Goal: Information Seeking & Learning: Learn about a topic

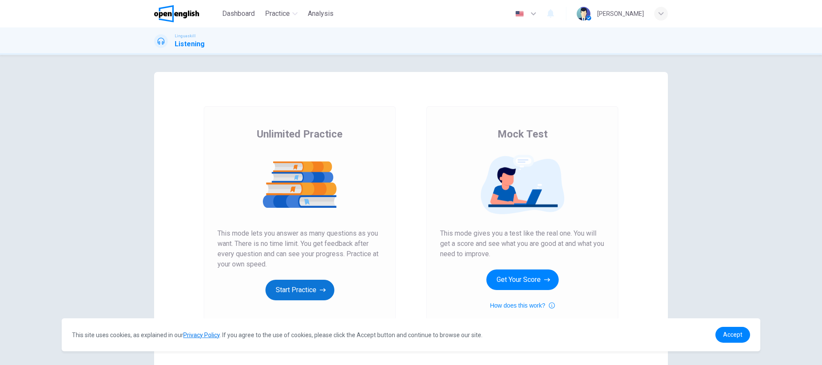
click at [311, 287] on button "Start Practice" at bounding box center [299, 289] width 69 height 21
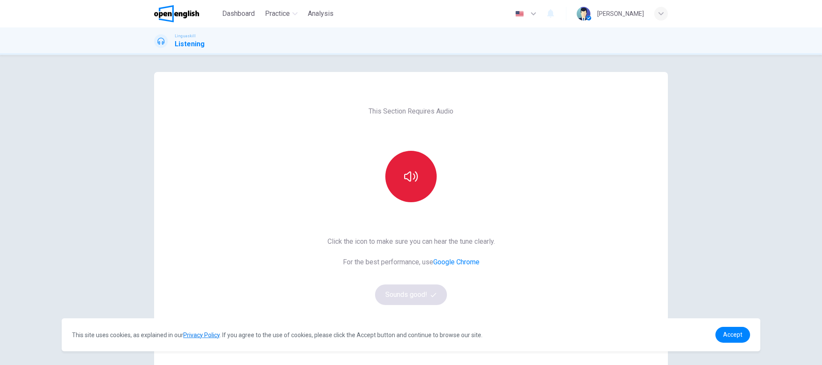
click at [412, 172] on icon "button" at bounding box center [411, 176] width 14 height 14
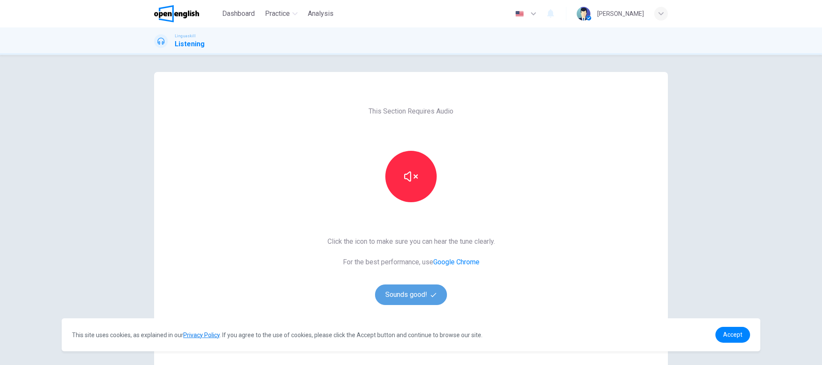
click at [422, 294] on button "Sounds good!" at bounding box center [411, 294] width 72 height 21
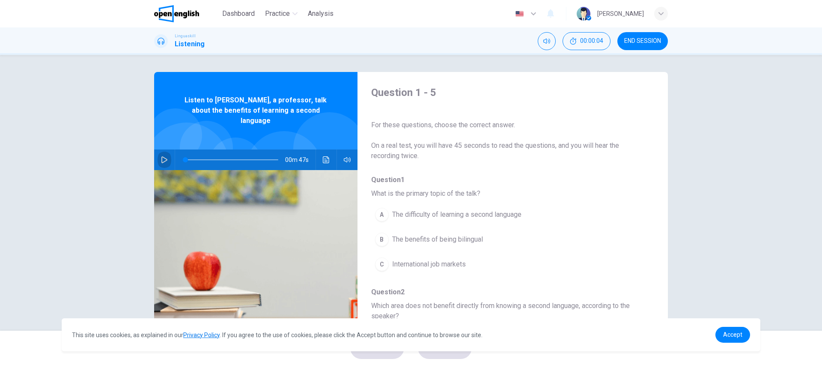
click at [163, 156] on icon "button" at bounding box center [164, 159] width 6 height 7
click at [161, 156] on icon "button" at bounding box center [164, 159] width 7 height 7
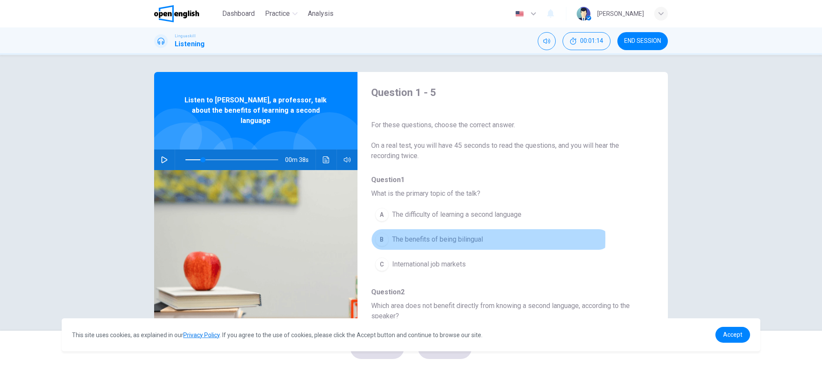
click at [381, 238] on div "B" at bounding box center [382, 239] width 14 height 14
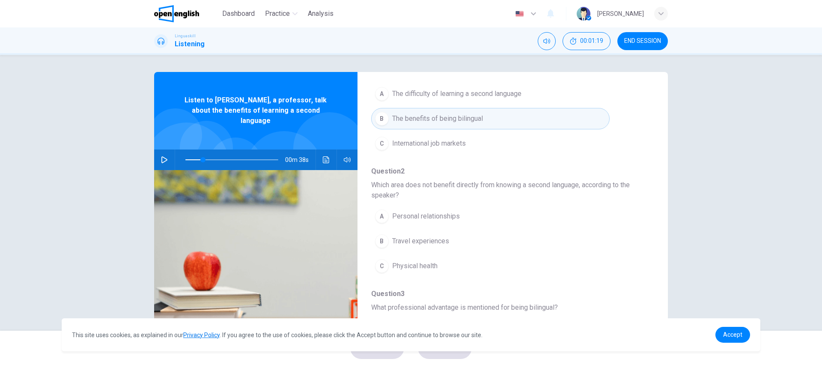
scroll to position [122, 0]
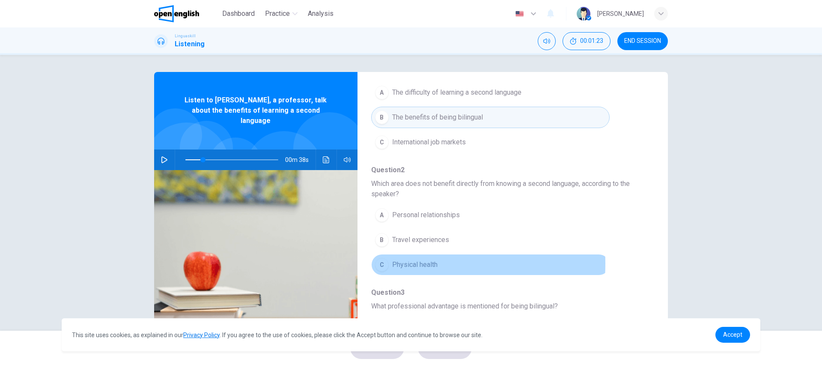
click at [379, 263] on div "C" at bounding box center [382, 265] width 14 height 14
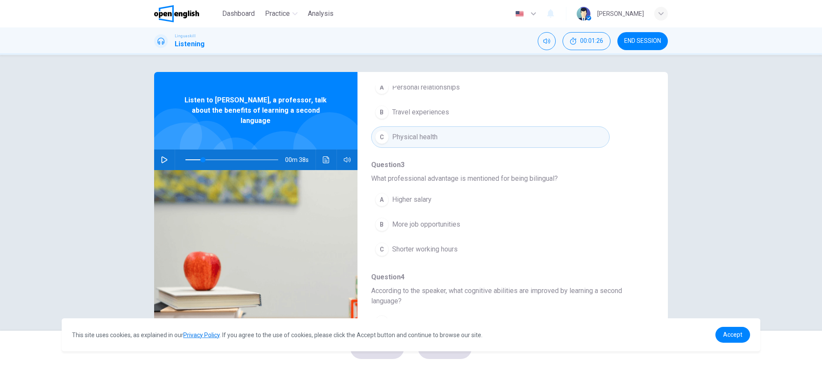
scroll to position [251, 0]
click at [397, 222] on span "More job opportunities" at bounding box center [426, 223] width 68 height 10
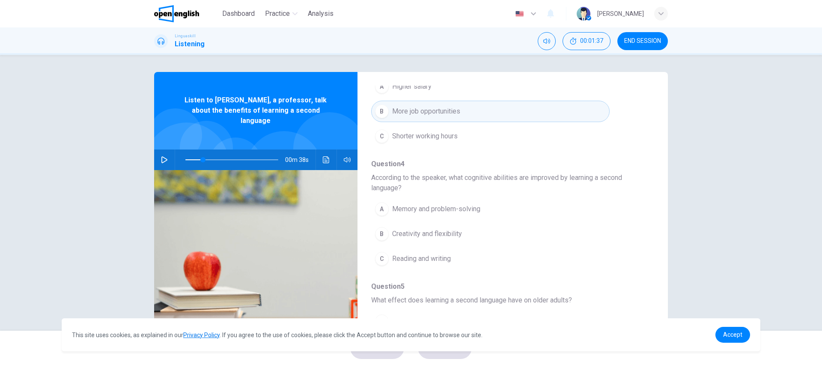
scroll to position [364, 0]
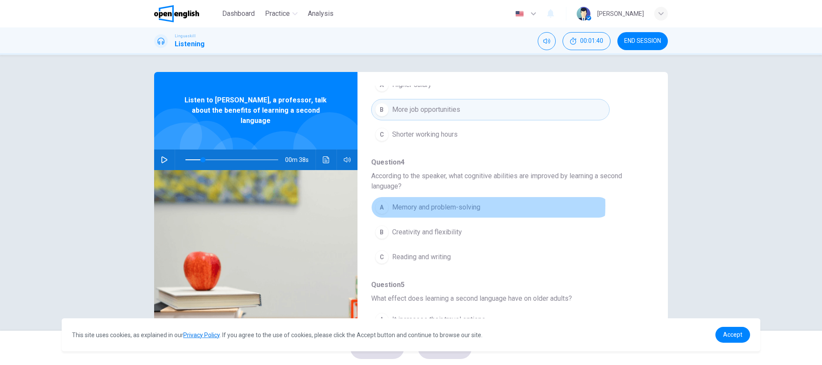
click at [435, 205] on span "Memory and problem-solving" at bounding box center [436, 207] width 88 height 10
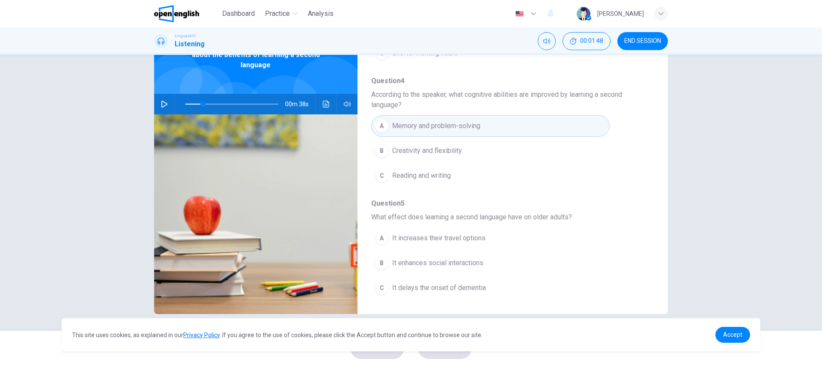
scroll to position [56, 0]
click at [432, 259] on span "It enhances social interactions" at bounding box center [437, 262] width 91 height 10
type input "**"
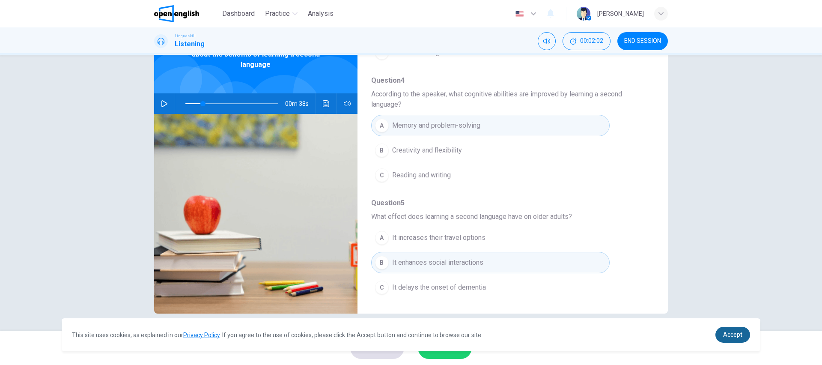
click at [746, 332] on link "Accept" at bounding box center [732, 334] width 35 height 16
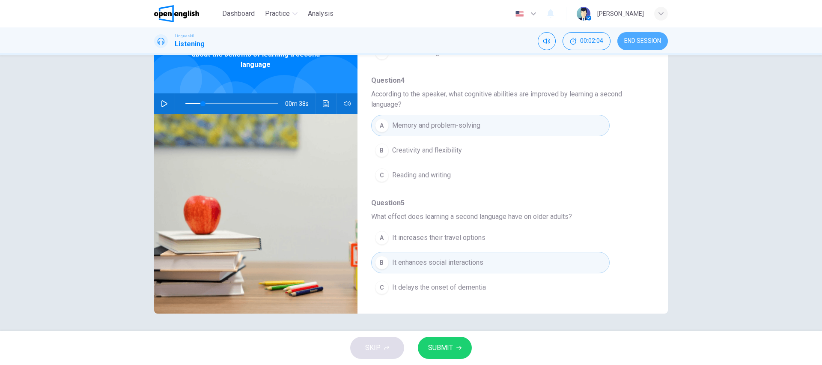
click at [647, 43] on span "END SESSION" at bounding box center [642, 41] width 37 height 7
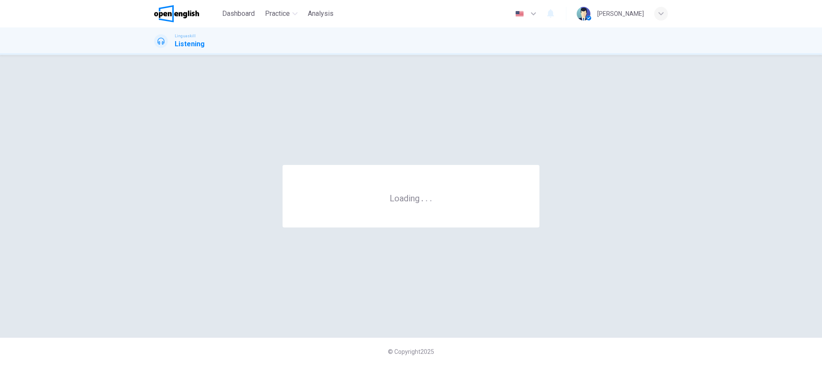
scroll to position [0, 0]
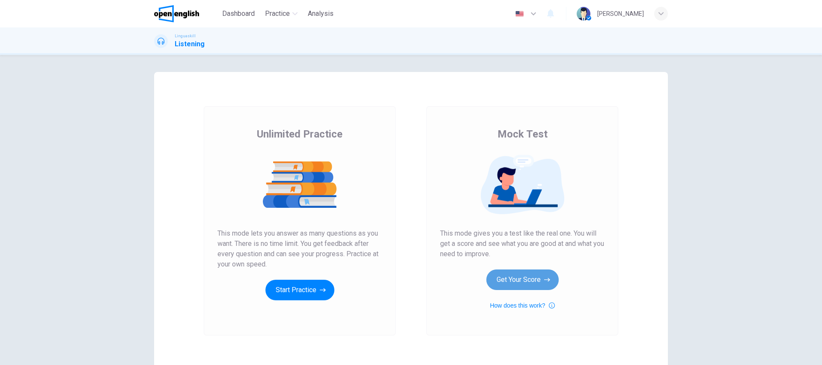
click at [540, 278] on button "Get Your Score" at bounding box center [522, 279] width 72 height 21
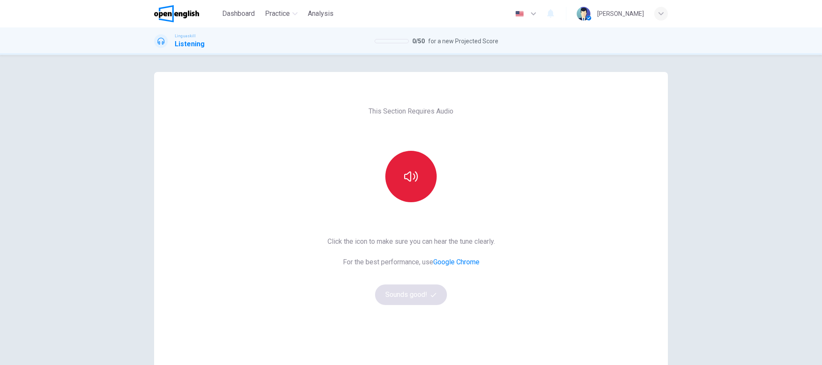
click at [390, 175] on button "button" at bounding box center [410, 176] width 51 height 51
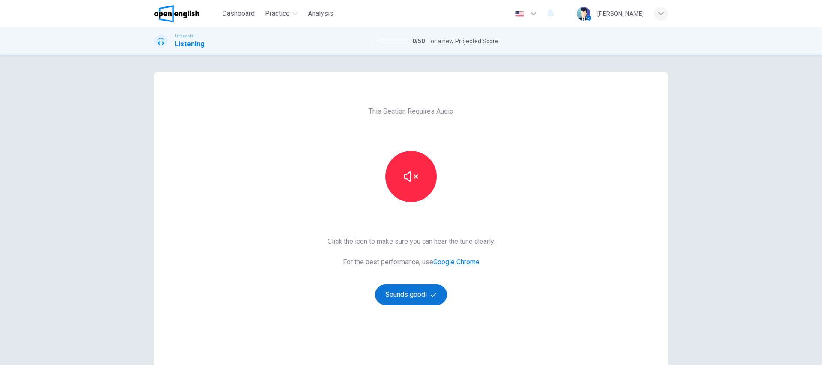
click at [430, 296] on icon "button" at bounding box center [433, 295] width 6 height 6
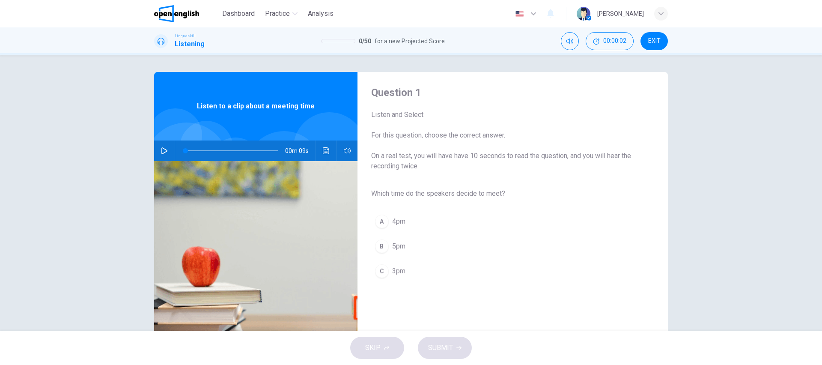
click at [161, 149] on icon "button" at bounding box center [164, 150] width 7 height 7
drag, startPoint x: 204, startPoint y: 151, endPoint x: 184, endPoint y: 149, distance: 20.6
click at [186, 149] on span at bounding box center [188, 150] width 5 height 5
click at [392, 271] on span "3pm" at bounding box center [398, 271] width 13 height 10
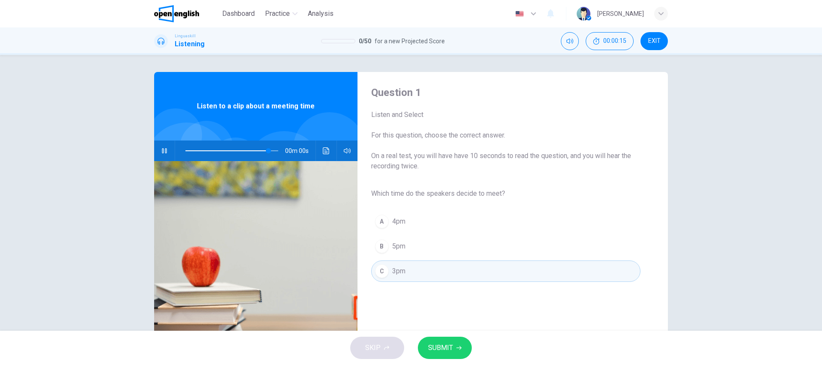
click at [446, 344] on span "SUBMIT" at bounding box center [440, 347] width 25 height 12
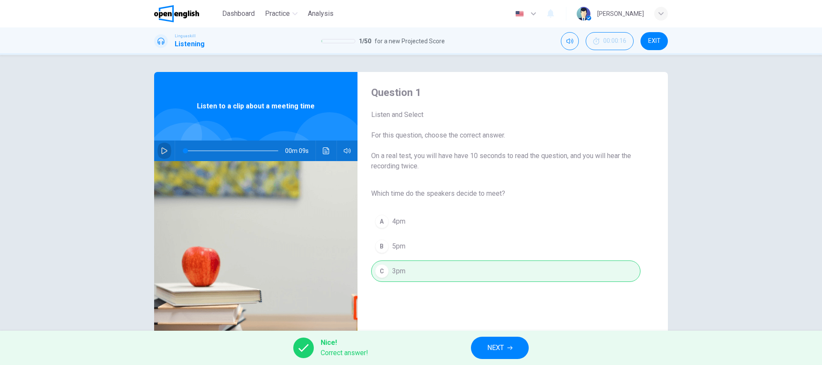
click at [162, 149] on icon "button" at bounding box center [164, 150] width 7 height 7
click at [498, 353] on span "NEXT" at bounding box center [495, 347] width 17 height 12
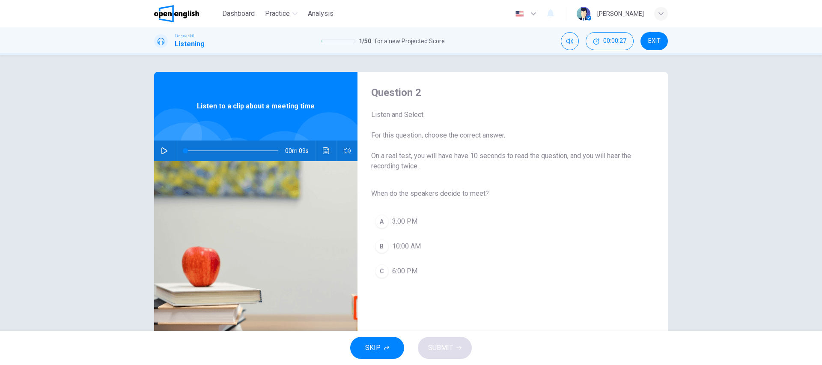
click at [161, 150] on icon "button" at bounding box center [164, 150] width 7 height 7
click at [399, 217] on span "3:00 PM" at bounding box center [404, 221] width 25 height 10
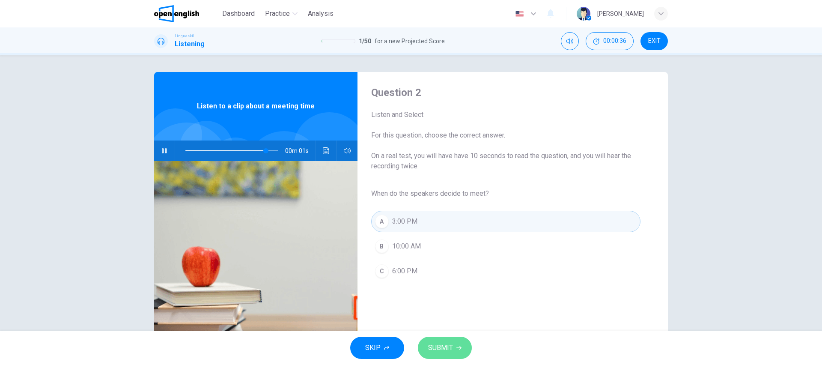
click at [444, 348] on span "SUBMIT" at bounding box center [440, 347] width 25 height 12
type input "*"
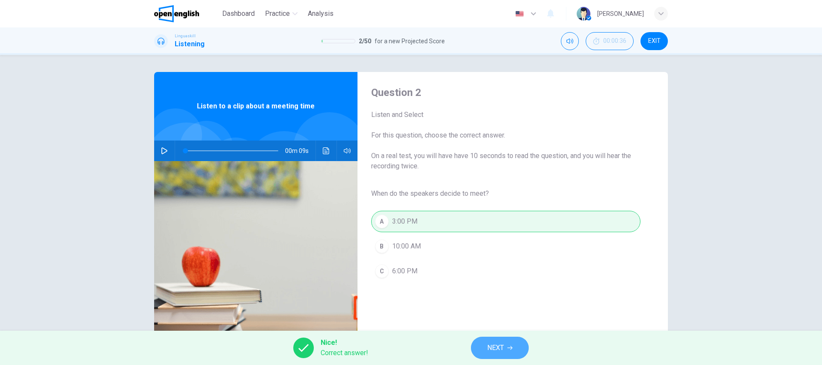
click at [499, 353] on button "NEXT" at bounding box center [500, 347] width 58 height 22
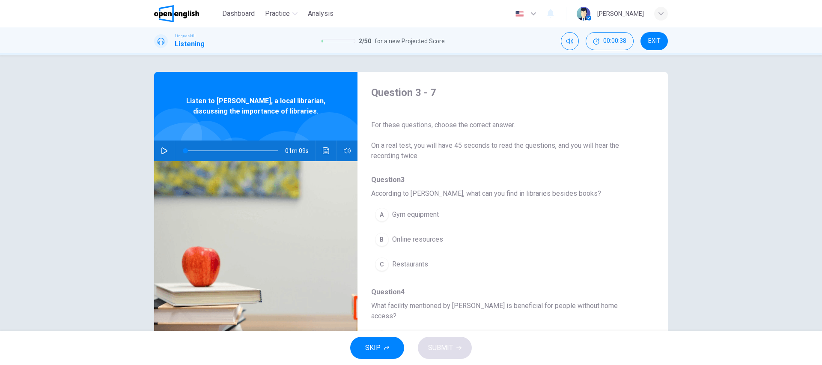
click at [161, 150] on icon "button" at bounding box center [164, 150] width 7 height 7
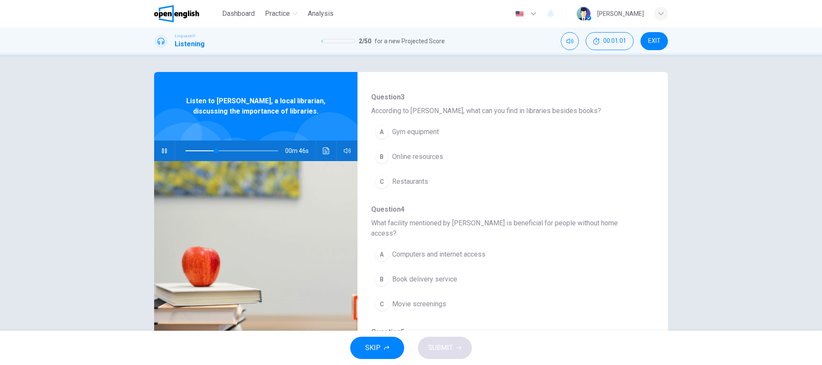
scroll to position [83, 0]
click at [416, 248] on span "Computers and internet access" at bounding box center [438, 253] width 93 height 10
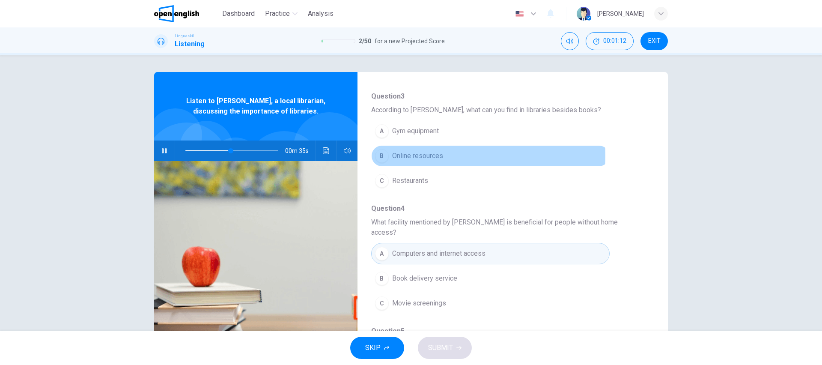
click at [415, 154] on span "Online resources" at bounding box center [417, 156] width 51 height 10
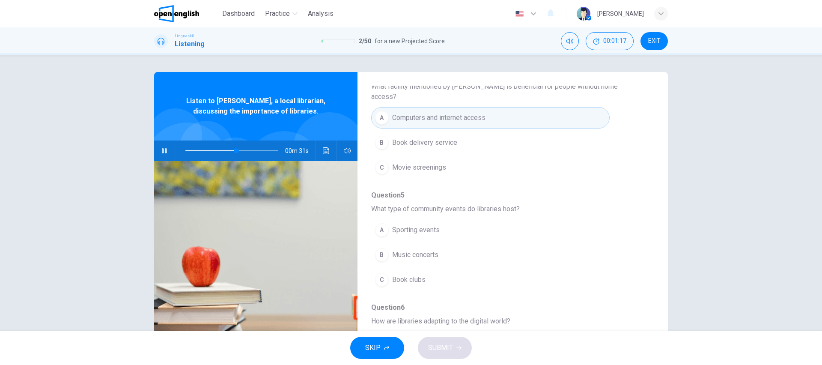
scroll to position [224, 0]
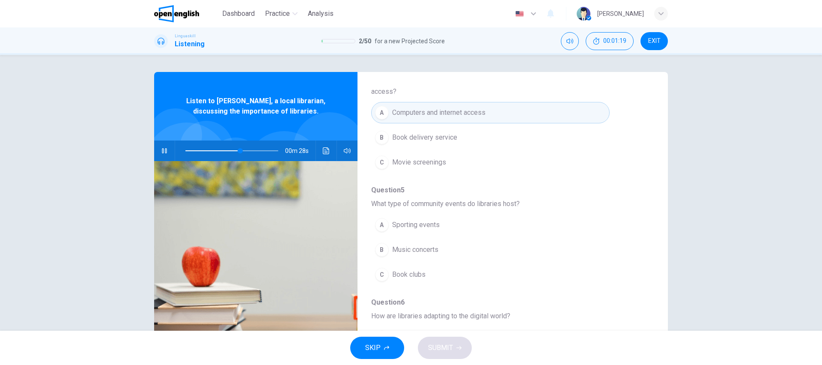
click at [405, 269] on span "Book clubs" at bounding box center [408, 274] width 33 height 10
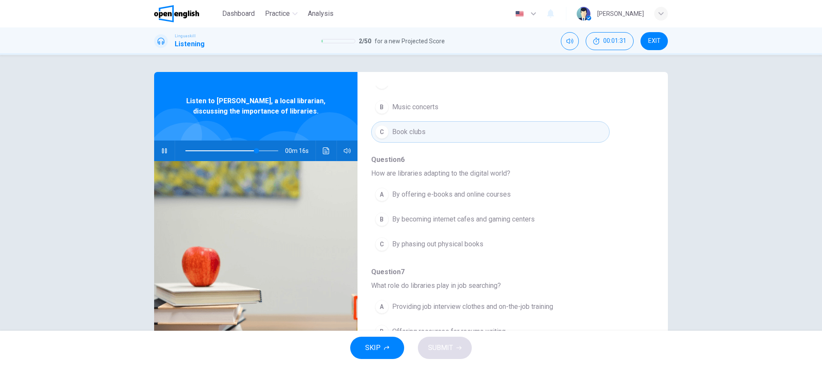
scroll to position [369, 0]
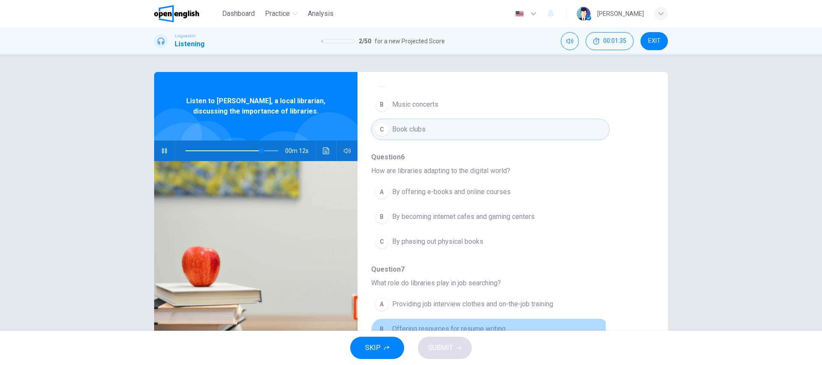
click at [480, 323] on span "Offering resources for resume writing" at bounding box center [448, 328] width 113 height 10
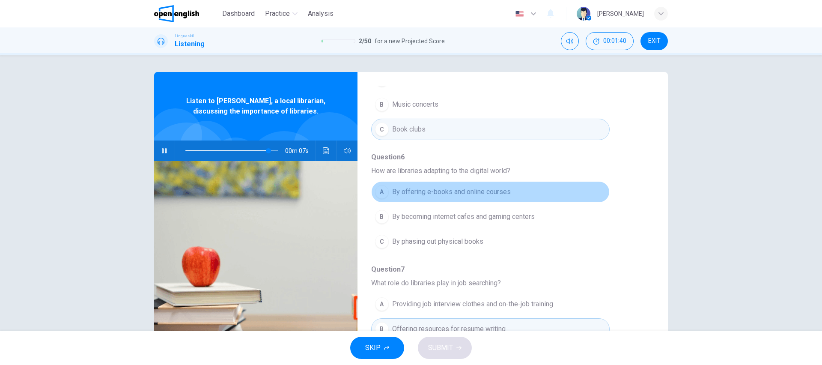
click at [495, 187] on span "By offering e-books and online courses" at bounding box center [451, 192] width 119 height 10
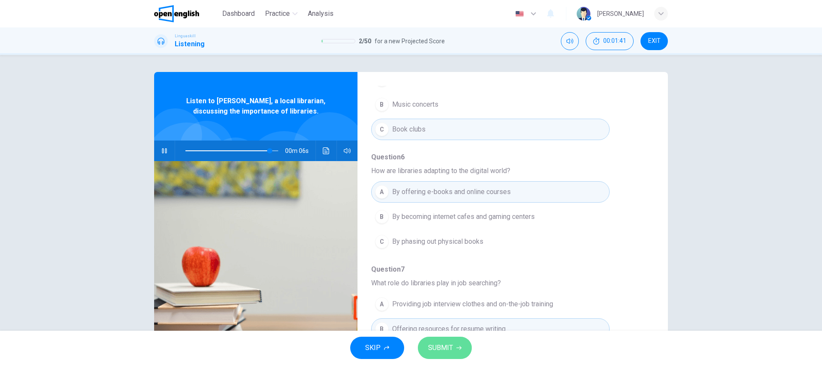
click at [439, 342] on span "SUBMIT" at bounding box center [440, 347] width 25 height 12
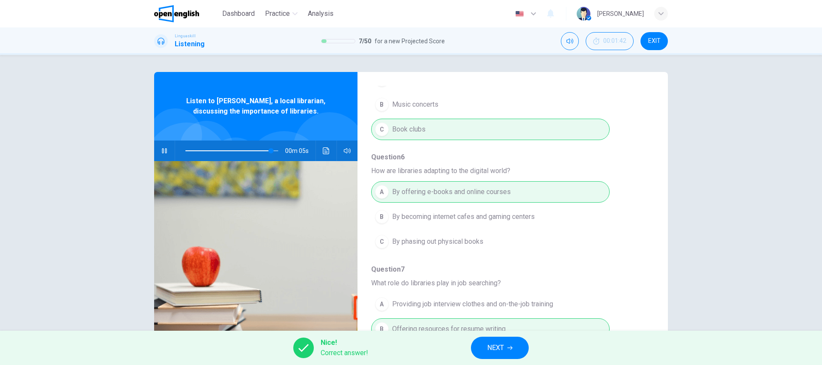
type input "**"
click at [519, 352] on button "NEXT" at bounding box center [500, 347] width 58 height 22
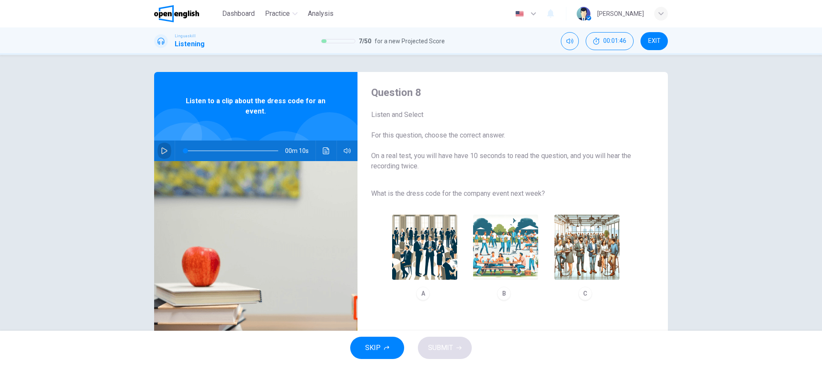
click at [161, 148] on icon "button" at bounding box center [164, 150] width 6 height 7
type input "*"
click at [595, 240] on img "button" at bounding box center [586, 246] width 65 height 65
click at [457, 346] on icon "button" at bounding box center [458, 347] width 5 height 5
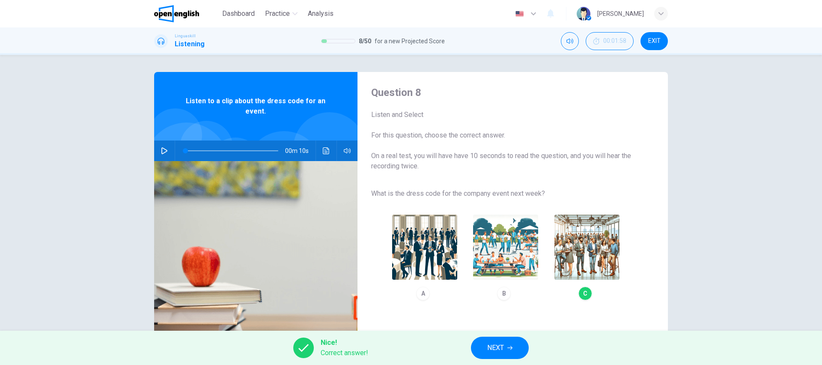
click at [499, 350] on span "NEXT" at bounding box center [495, 347] width 17 height 12
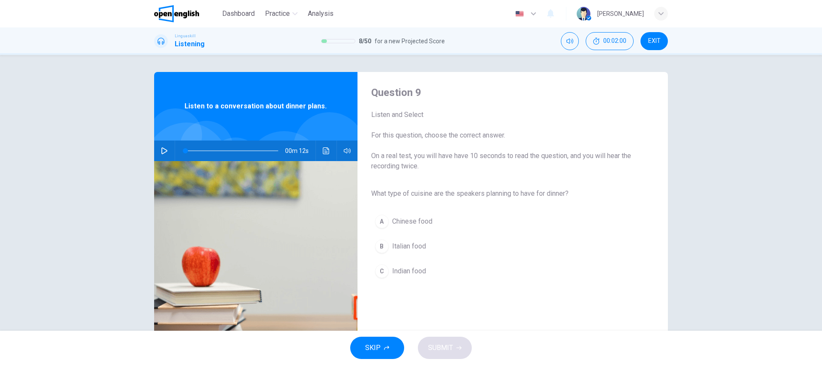
click at [161, 151] on icon "button" at bounding box center [164, 150] width 7 height 7
drag, startPoint x: 197, startPoint y: 150, endPoint x: 180, endPoint y: 151, distance: 16.7
click at [183, 151] on span at bounding box center [185, 150] width 5 height 5
click at [400, 245] on span "Italian food" at bounding box center [409, 246] width 34 height 10
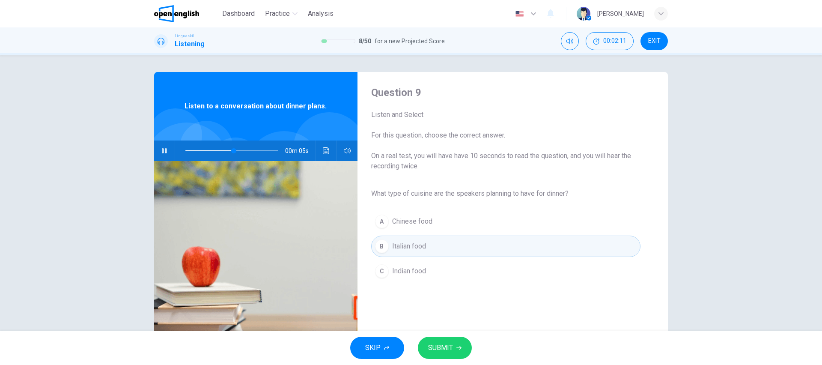
click at [439, 342] on span "SUBMIT" at bounding box center [440, 347] width 25 height 12
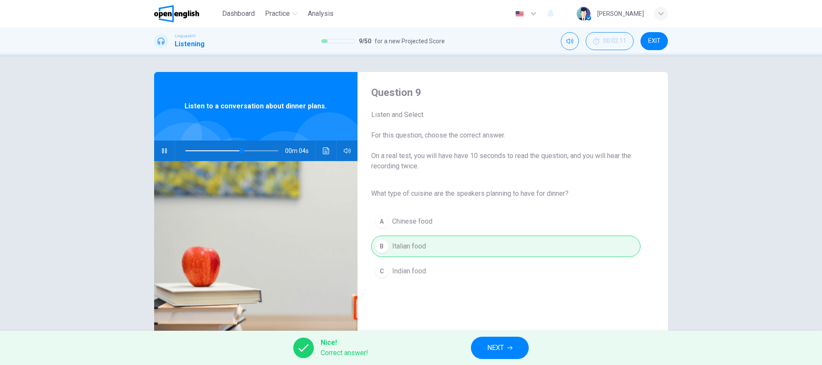
type input "**"
click at [485, 352] on button "NEXT" at bounding box center [500, 347] width 58 height 22
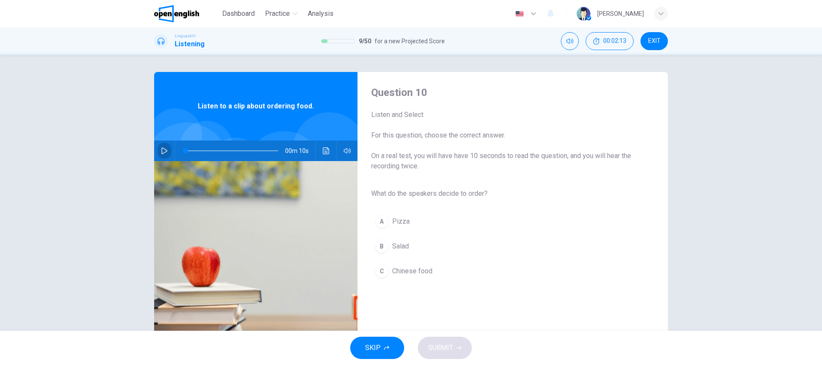
click at [161, 150] on icon "button" at bounding box center [164, 150] width 7 height 7
type input "*"
click at [394, 244] on span "Salad" at bounding box center [400, 246] width 17 height 10
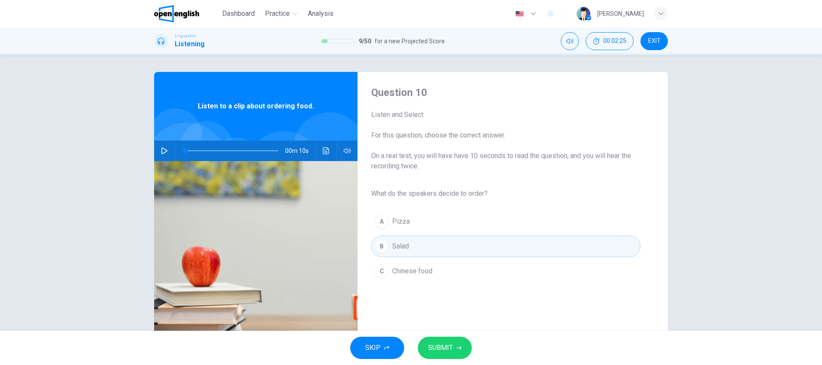
click at [451, 342] on span "SUBMIT" at bounding box center [440, 347] width 25 height 12
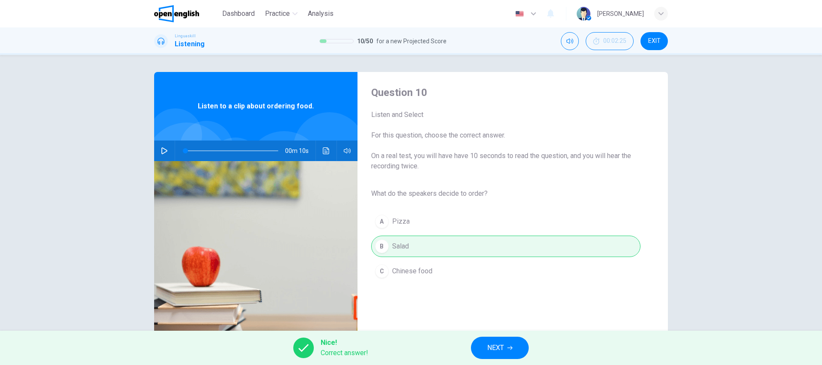
click at [498, 351] on span "NEXT" at bounding box center [495, 347] width 17 height 12
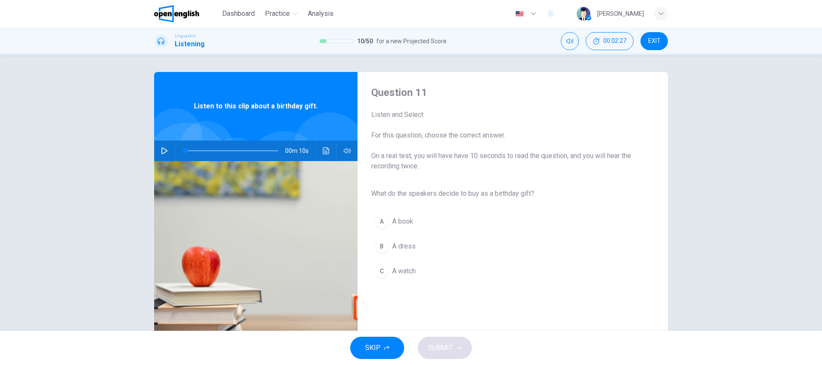
click at [163, 148] on icon "button" at bounding box center [164, 150] width 7 height 7
click at [399, 221] on span "A book" at bounding box center [402, 221] width 21 height 10
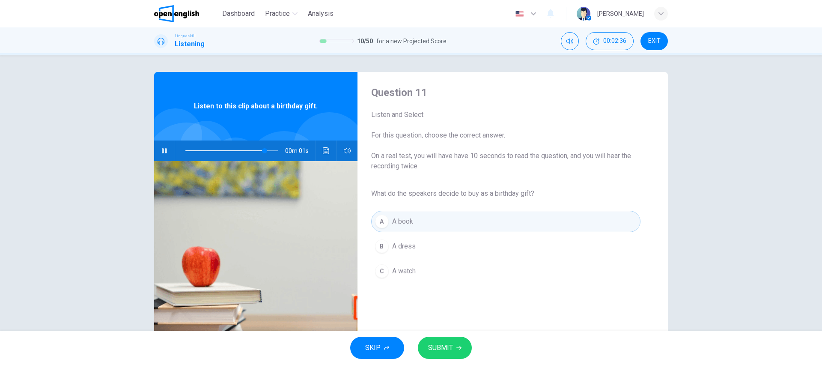
click at [442, 342] on span "SUBMIT" at bounding box center [440, 347] width 25 height 12
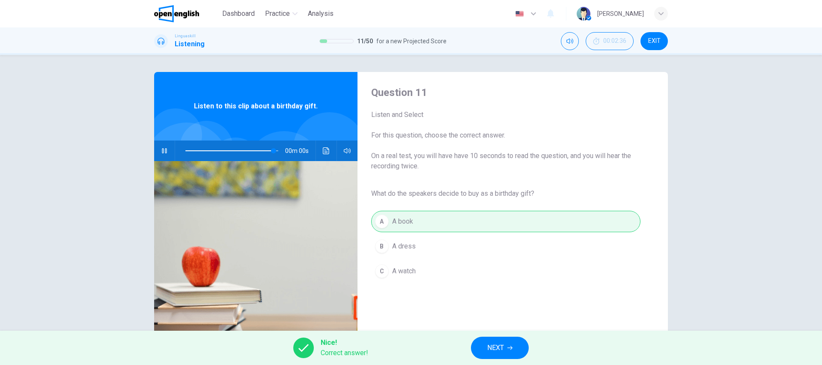
type input "*"
click at [490, 344] on span "NEXT" at bounding box center [495, 347] width 17 height 12
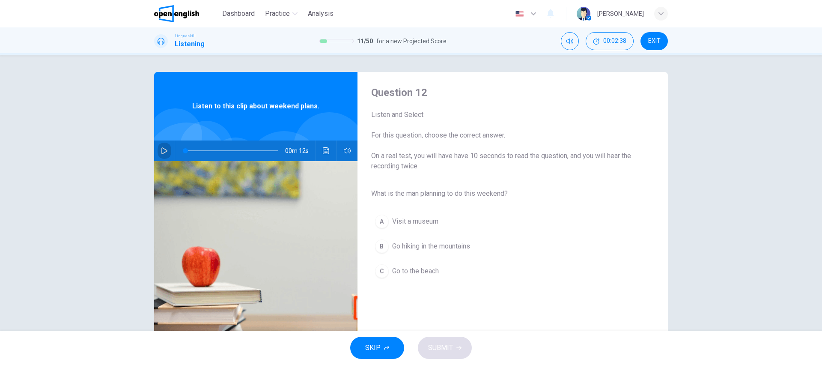
click at [161, 150] on icon "button" at bounding box center [164, 150] width 7 height 7
click at [454, 245] on span "Go hiking in the mountains" at bounding box center [431, 246] width 78 height 10
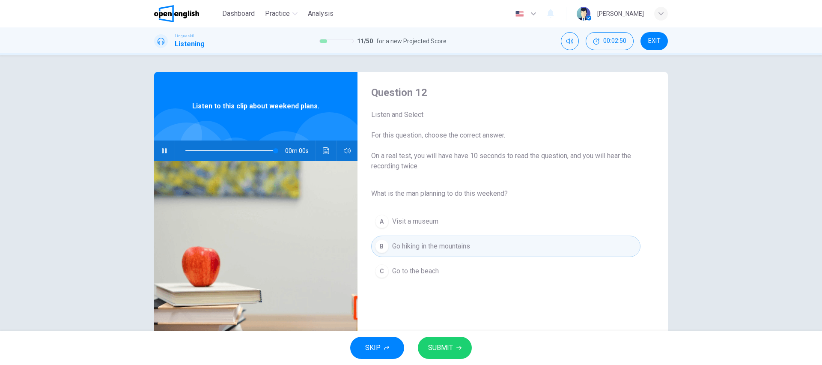
type input "*"
click at [443, 341] on span "SUBMIT" at bounding box center [440, 347] width 25 height 12
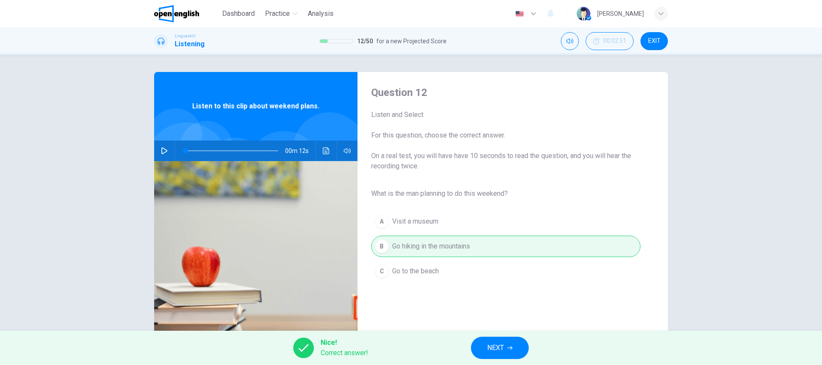
click at [482, 348] on button "NEXT" at bounding box center [500, 347] width 58 height 22
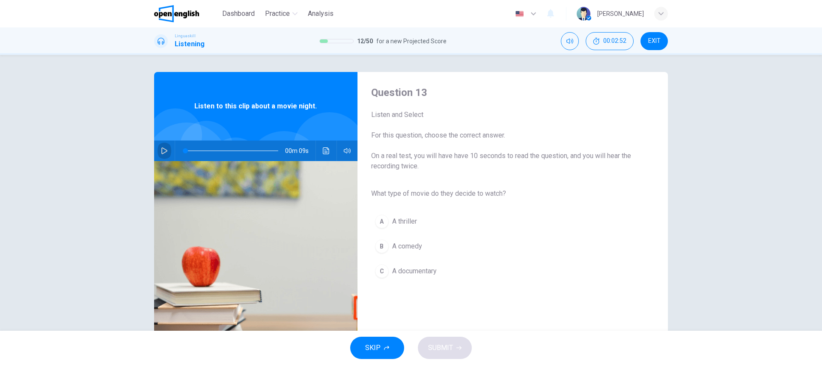
click at [162, 149] on icon "button" at bounding box center [164, 150] width 7 height 7
click at [401, 247] on span "A comedy" at bounding box center [407, 246] width 30 height 10
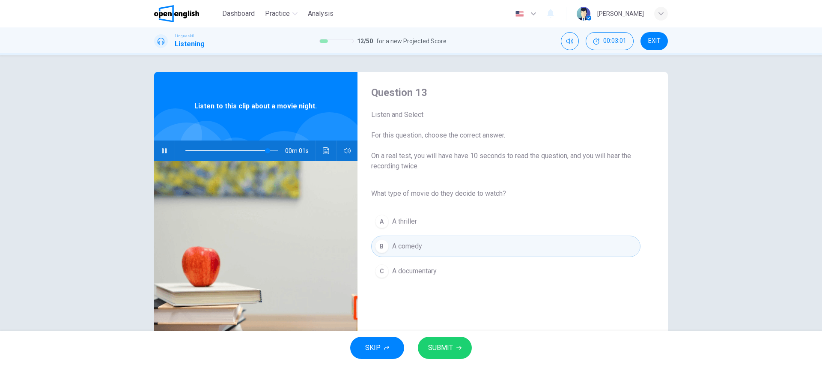
click at [440, 344] on span "SUBMIT" at bounding box center [440, 347] width 25 height 12
type input "*"
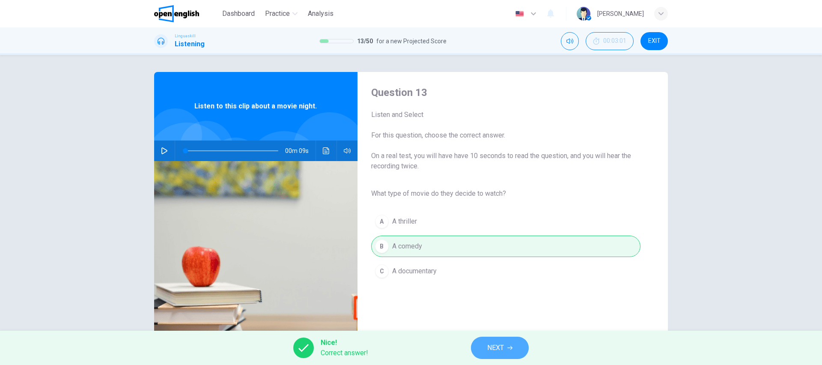
click at [481, 348] on button "NEXT" at bounding box center [500, 347] width 58 height 22
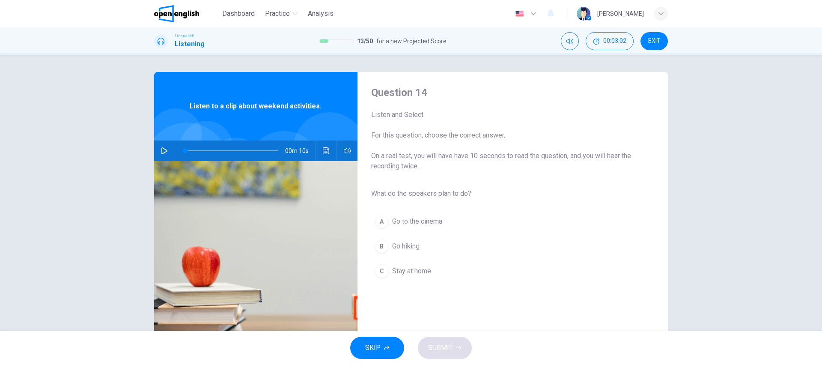
click at [163, 150] on icon "button" at bounding box center [164, 150] width 7 height 7
click at [409, 246] on span "Go hiking" at bounding box center [405, 246] width 27 height 10
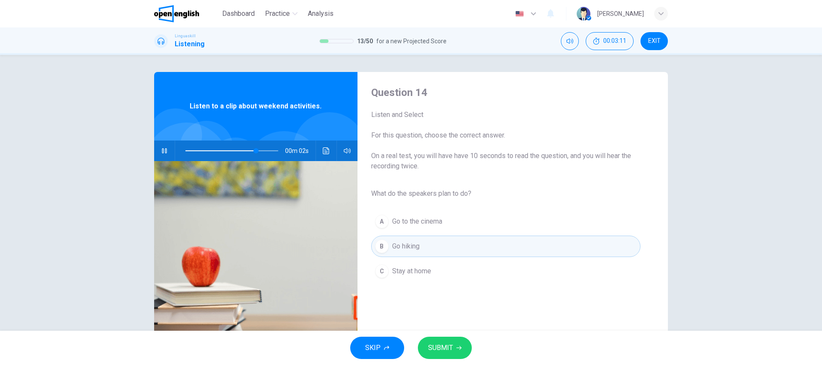
click at [452, 349] on button "SUBMIT" at bounding box center [445, 347] width 54 height 22
type input "**"
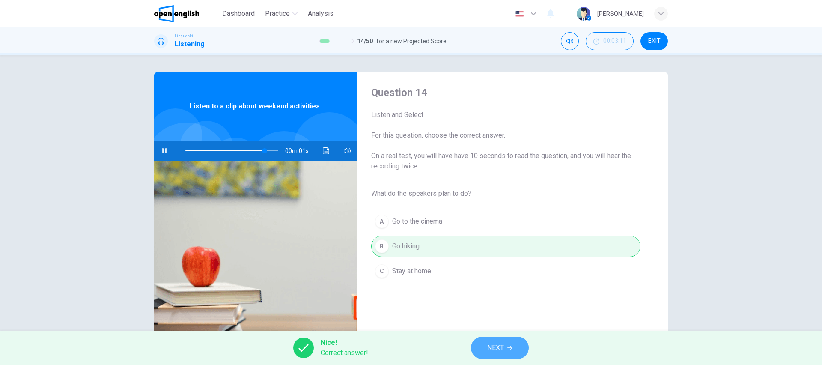
click at [494, 341] on button "NEXT" at bounding box center [500, 347] width 58 height 22
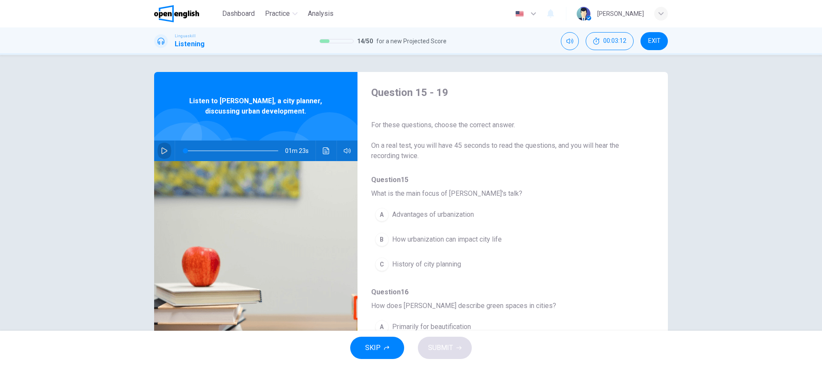
click at [161, 151] on icon "button" at bounding box center [164, 150] width 7 height 7
click at [467, 237] on span "How urbanization can impact city life" at bounding box center [447, 239] width 110 height 10
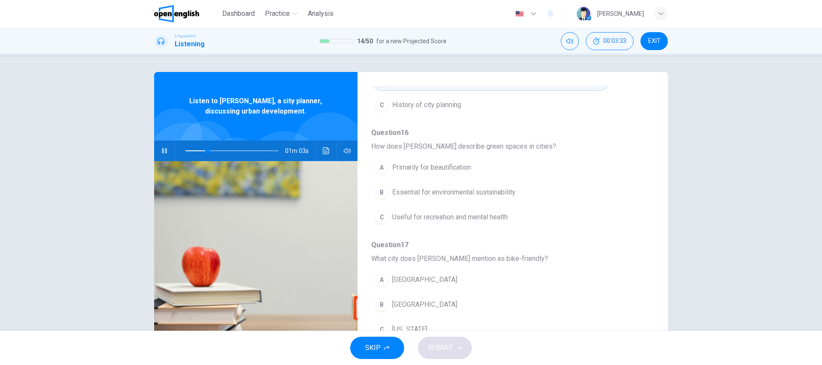
scroll to position [162, 0]
click at [487, 214] on span "Useful for recreation and mental health" at bounding box center [450, 214] width 116 height 10
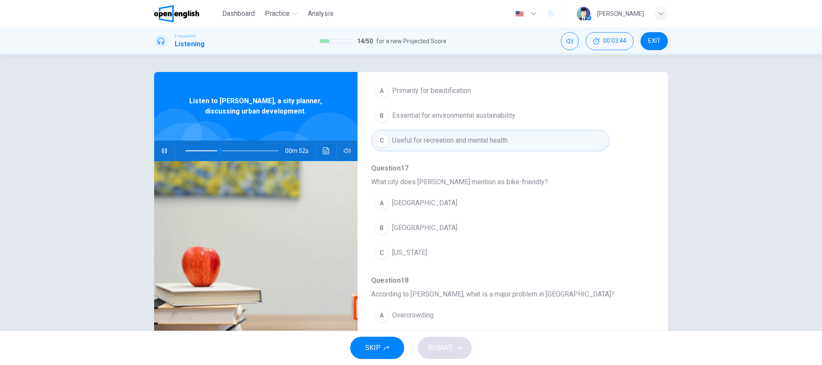
scroll to position [237, 0]
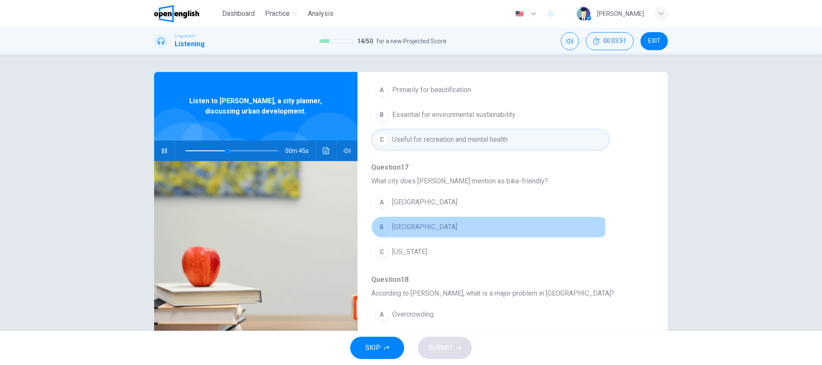
click at [411, 224] on span "[GEOGRAPHIC_DATA]" at bounding box center [424, 227] width 65 height 10
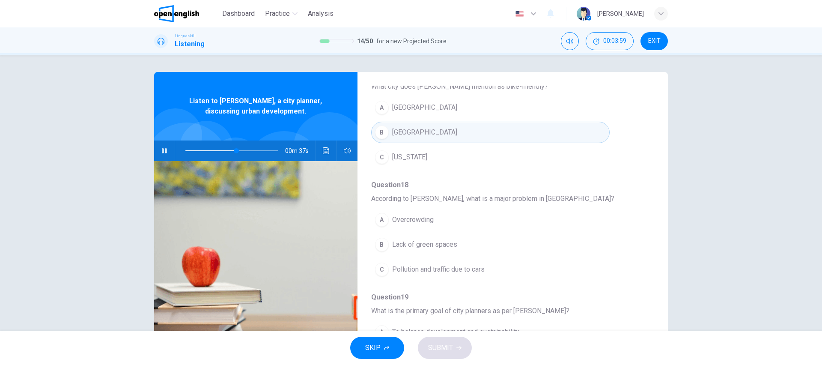
scroll to position [332, 0]
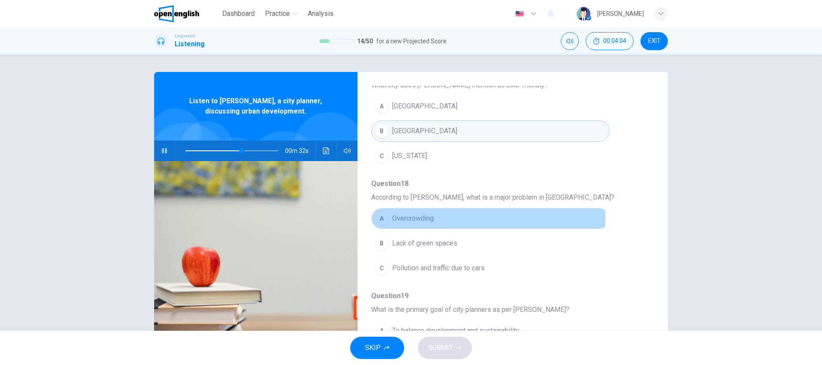
click at [414, 216] on span "Overcrowding" at bounding box center [413, 218] width 42 height 10
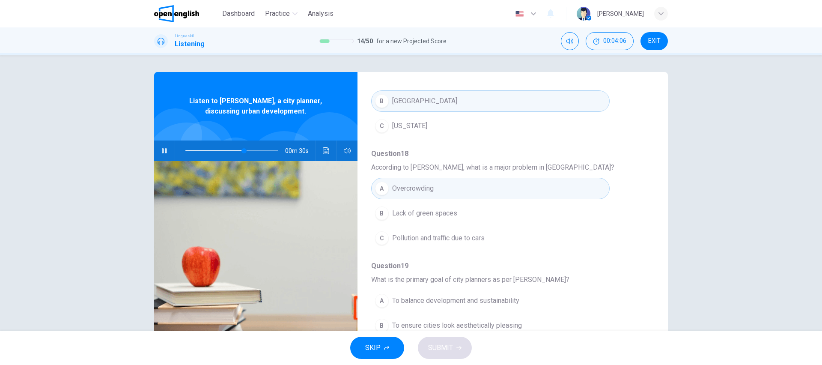
scroll to position [369, 0]
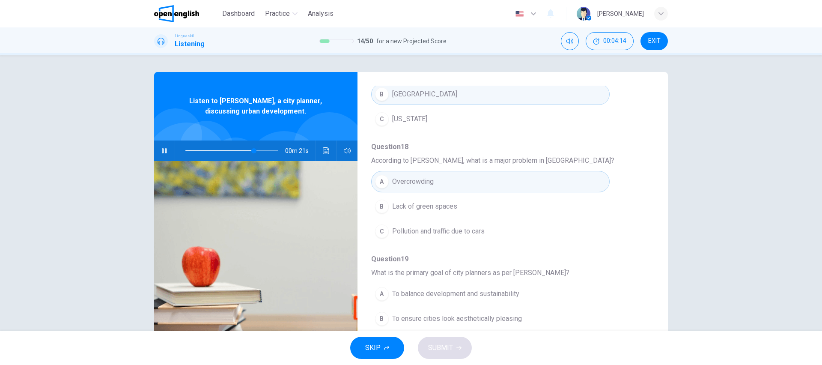
click at [488, 292] on span "To balance development and sustainability" at bounding box center [455, 293] width 127 height 10
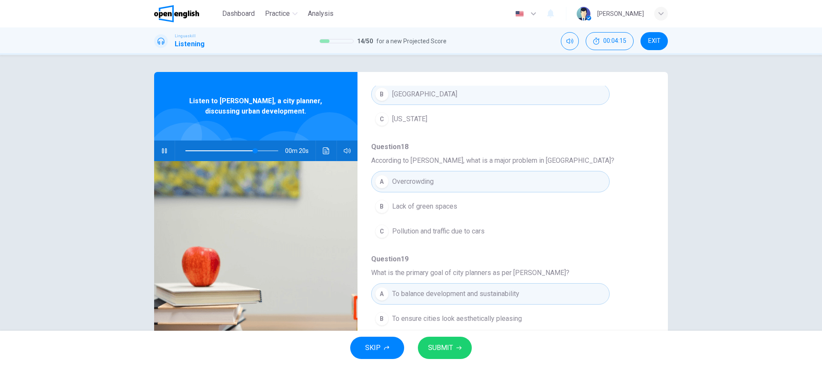
click at [439, 343] on span "SUBMIT" at bounding box center [440, 347] width 25 height 12
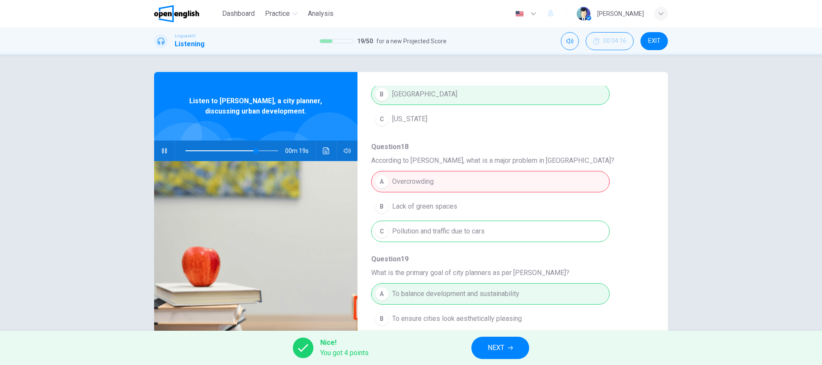
type input "**"
click at [512, 342] on button "NEXT" at bounding box center [500, 347] width 58 height 22
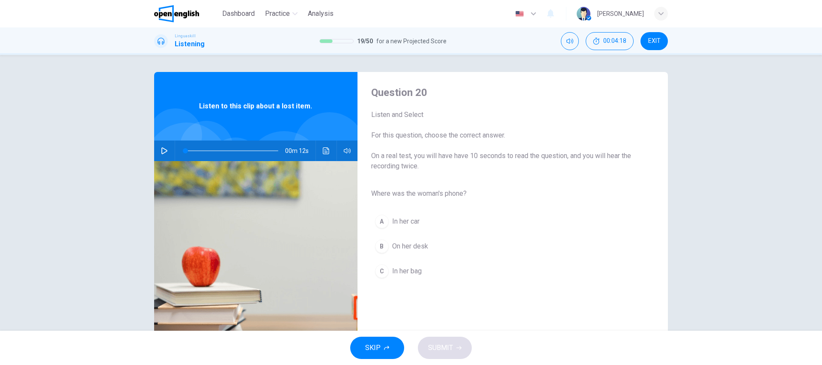
click at [161, 149] on icon "button" at bounding box center [164, 150] width 7 height 7
click at [397, 271] on span "In her bag" at bounding box center [407, 271] width 30 height 10
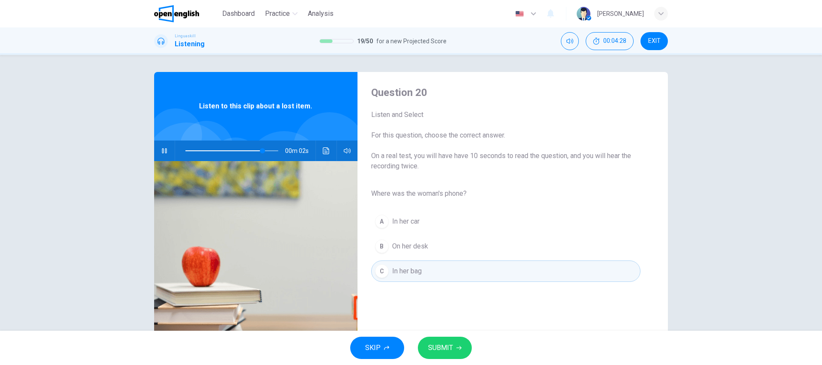
click at [442, 342] on span "SUBMIT" at bounding box center [440, 347] width 25 height 12
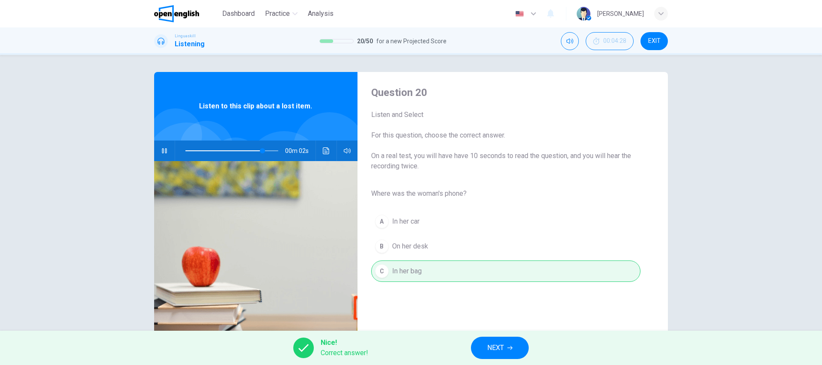
type input "**"
click at [477, 343] on button "NEXT" at bounding box center [500, 347] width 58 height 22
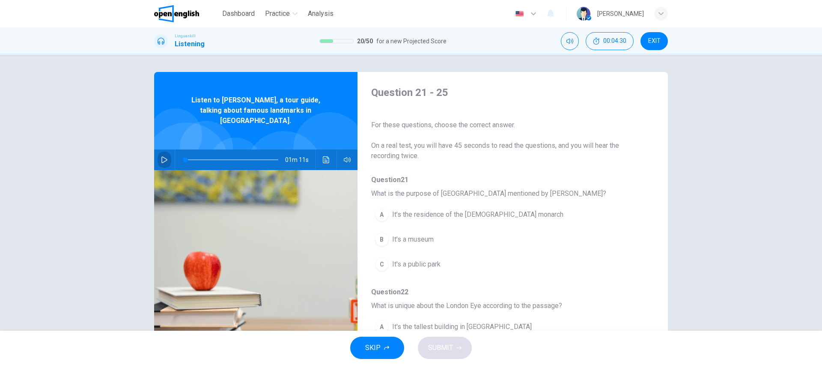
click at [161, 156] on icon "button" at bounding box center [164, 159] width 7 height 7
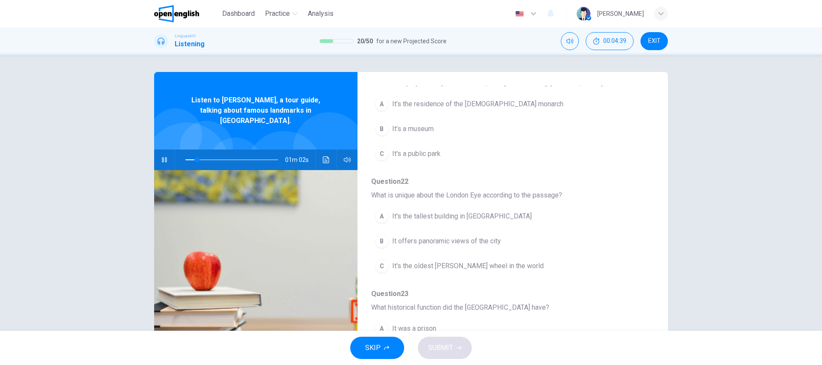
scroll to position [112, 0]
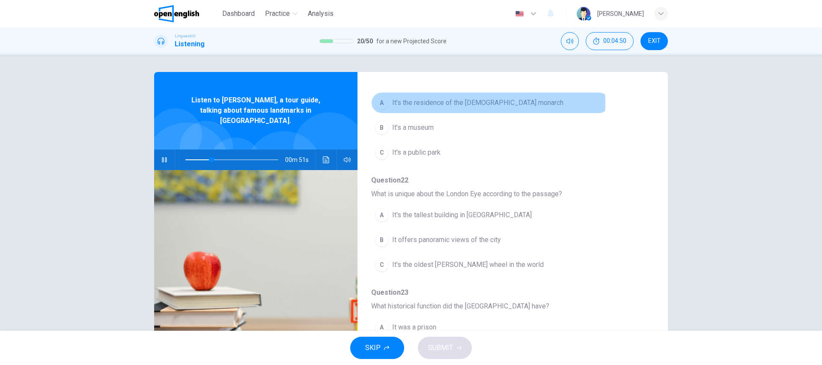
click at [454, 102] on span "It’s the residence of the [DEMOGRAPHIC_DATA] monarch" at bounding box center [477, 103] width 171 height 10
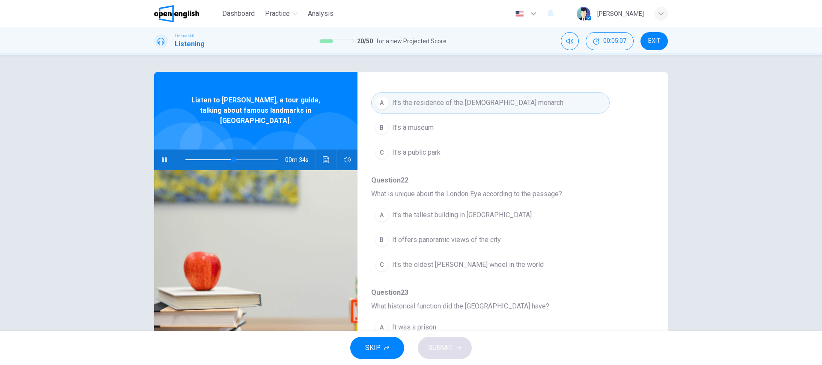
click at [472, 213] on span "It's the tallest building in [GEOGRAPHIC_DATA]" at bounding box center [461, 215] width 139 height 10
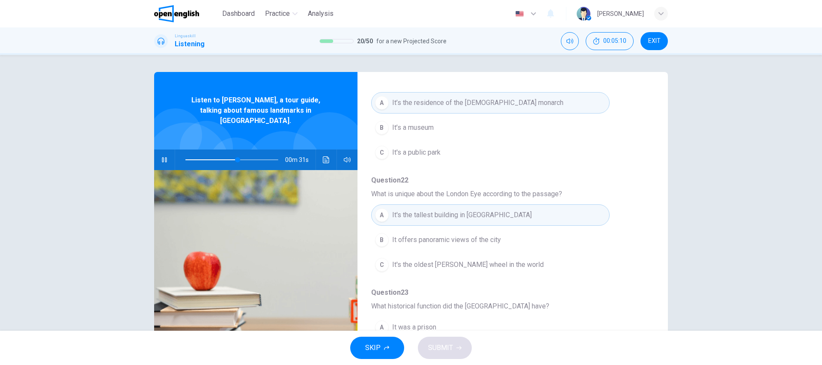
click at [217, 154] on span at bounding box center [231, 160] width 93 height 12
click at [461, 240] on span "It offers panoramic views of the city" at bounding box center [446, 239] width 109 height 10
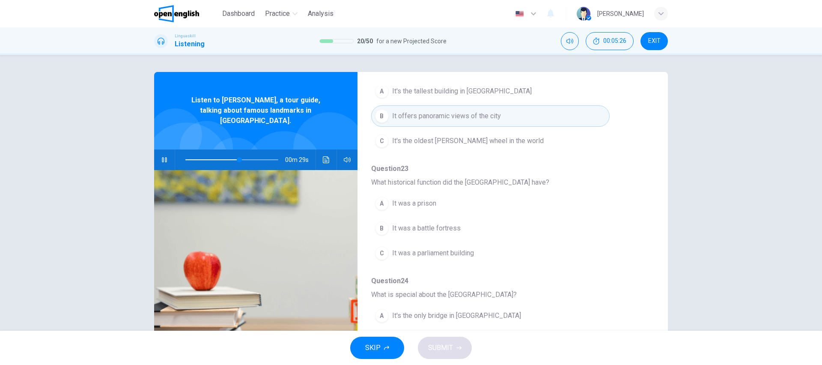
scroll to position [237, 0]
click at [239, 157] on span at bounding box center [240, 159] width 5 height 5
click at [235, 154] on span at bounding box center [231, 160] width 93 height 12
click at [409, 202] on span "It was a prison" at bounding box center [414, 202] width 44 height 10
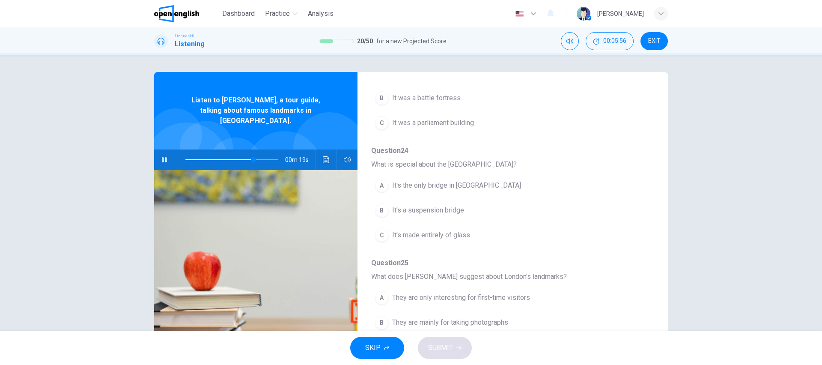
scroll to position [369, 0]
click at [422, 205] on span "It's a suspension bridge" at bounding box center [428, 206] width 72 height 10
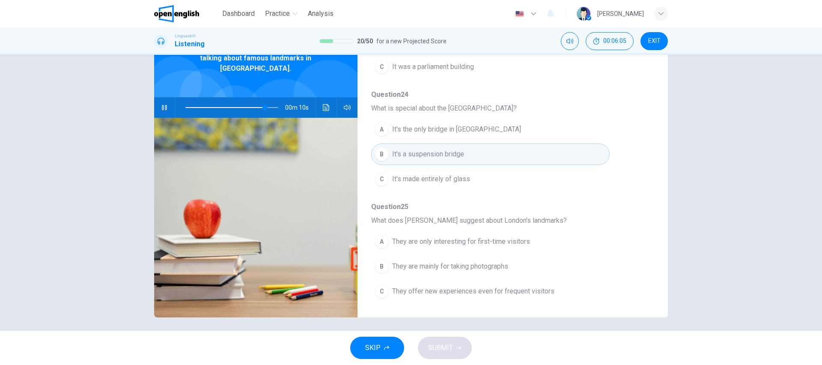
scroll to position [53, 0]
type input "*"
click at [492, 288] on span "They offer new experiences even for frequent visitors" at bounding box center [473, 290] width 162 height 10
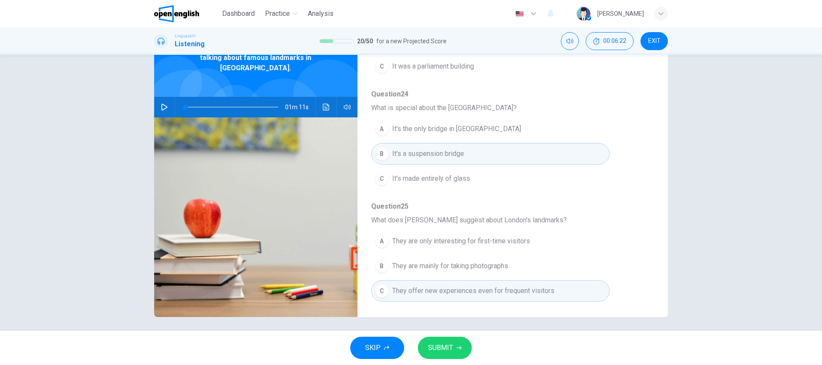
click at [443, 348] on span "SUBMIT" at bounding box center [440, 347] width 25 height 12
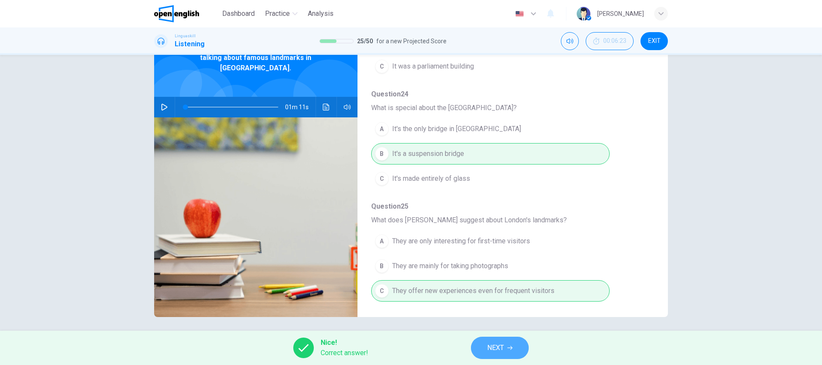
click at [512, 338] on button "NEXT" at bounding box center [500, 347] width 58 height 22
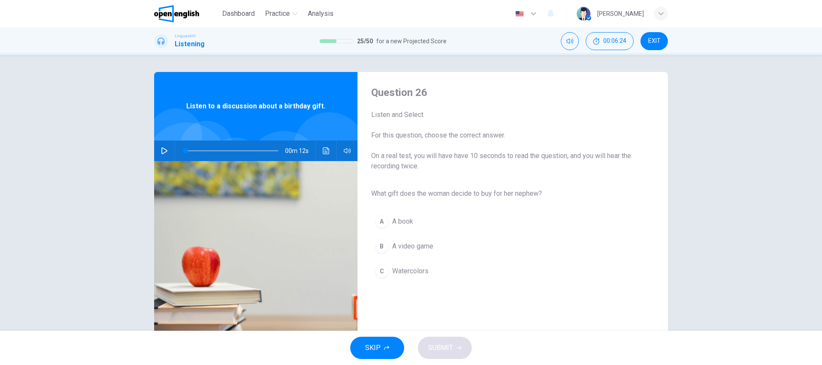
click at [161, 150] on icon "button" at bounding box center [164, 150] width 7 height 7
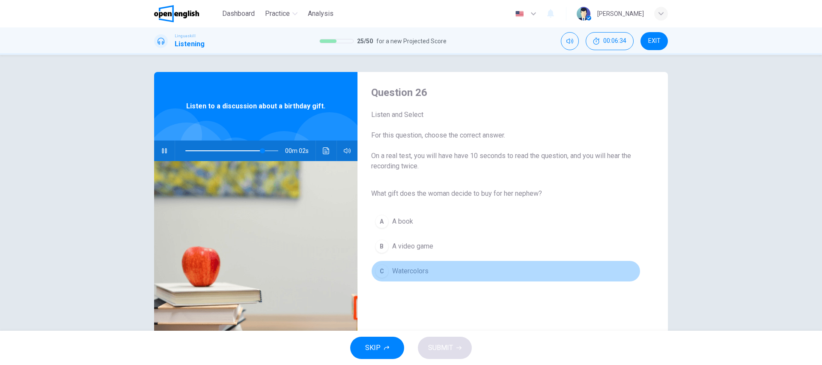
click at [394, 268] on span "Watercolors" at bounding box center [410, 271] width 36 height 10
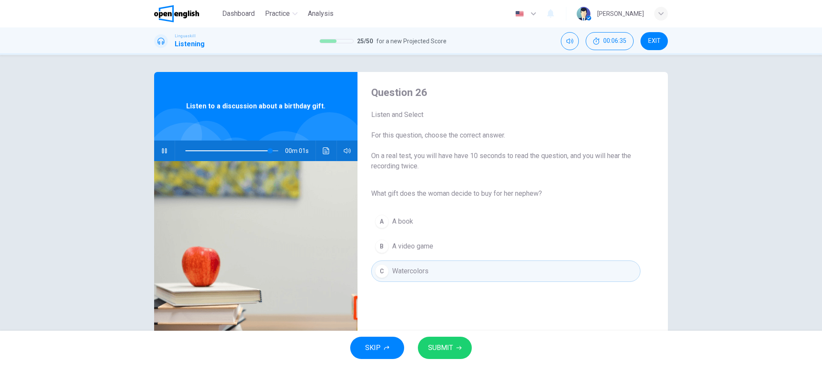
click at [447, 350] on span "SUBMIT" at bounding box center [440, 347] width 25 height 12
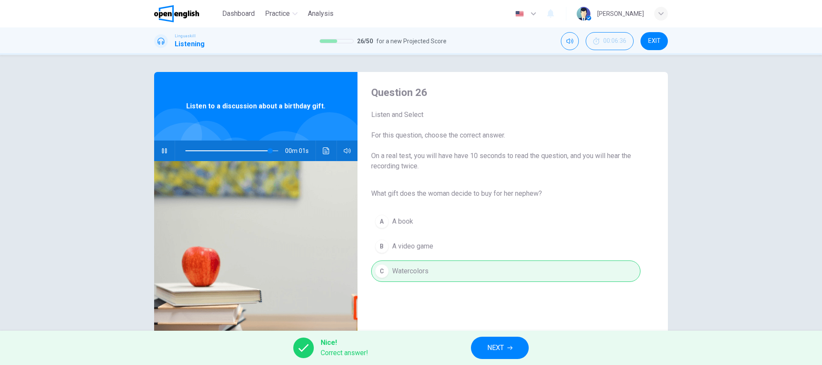
type input "*"
click at [481, 341] on button "NEXT" at bounding box center [500, 347] width 58 height 22
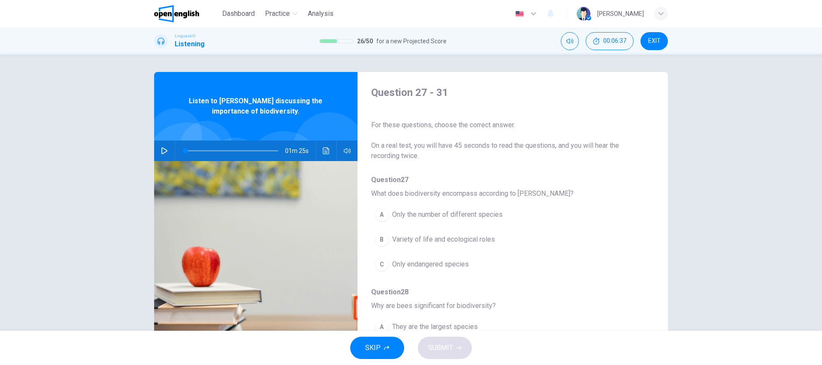
click at [162, 151] on icon "button" at bounding box center [164, 150] width 7 height 7
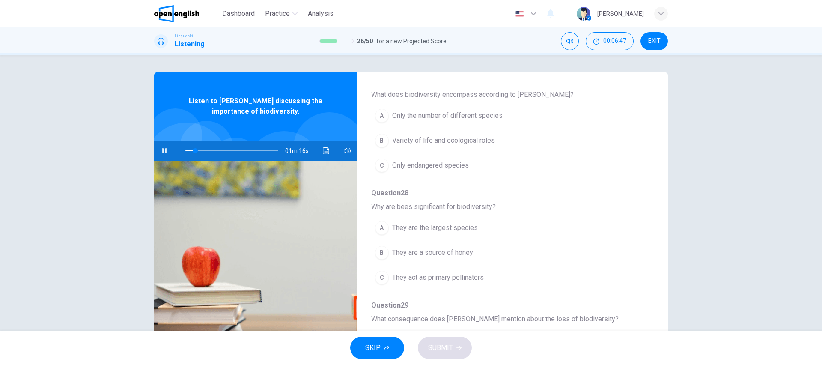
scroll to position [100, 0]
click at [475, 140] on span "Variety of life and ecological roles" at bounding box center [443, 139] width 103 height 10
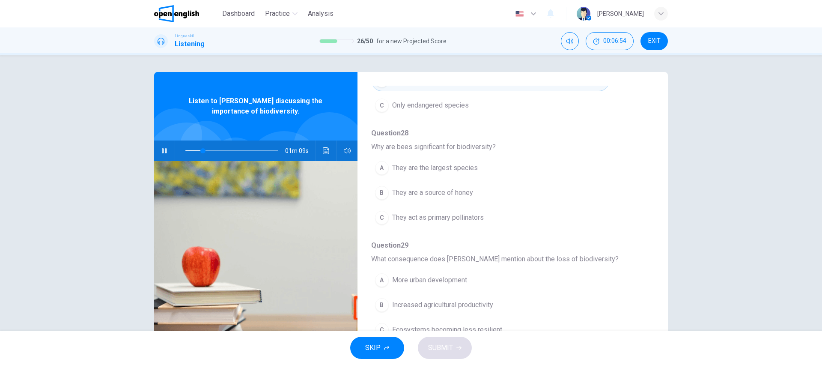
scroll to position [161, 0]
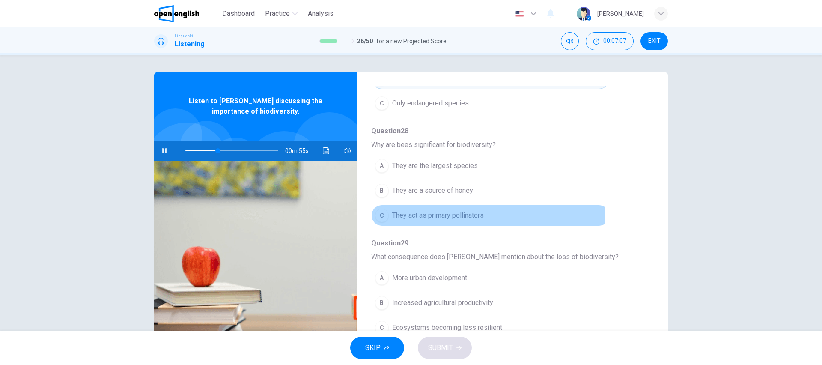
click at [449, 214] on span "They act as primary pollinators" at bounding box center [438, 215] width 92 height 10
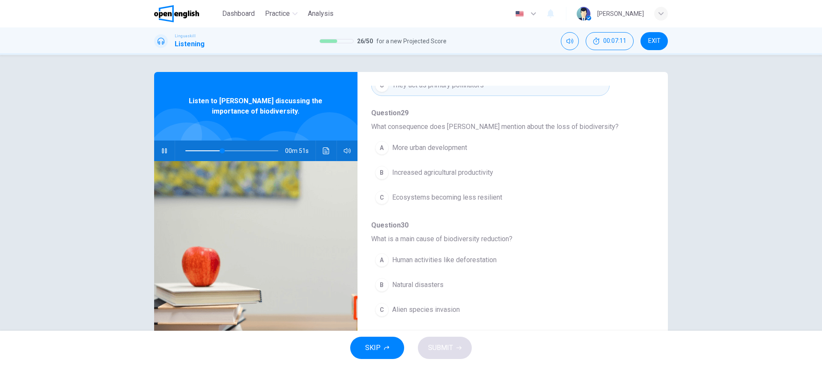
scroll to position [299, 0]
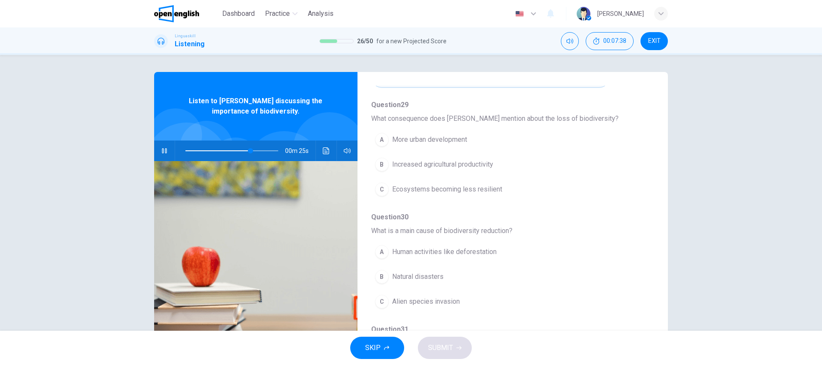
click at [225, 149] on span at bounding box center [231, 151] width 93 height 12
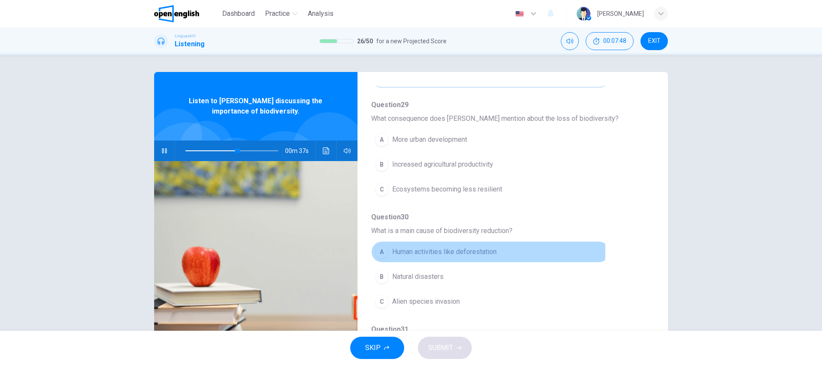
click at [454, 251] on span "Human activities like deforestation" at bounding box center [444, 251] width 104 height 10
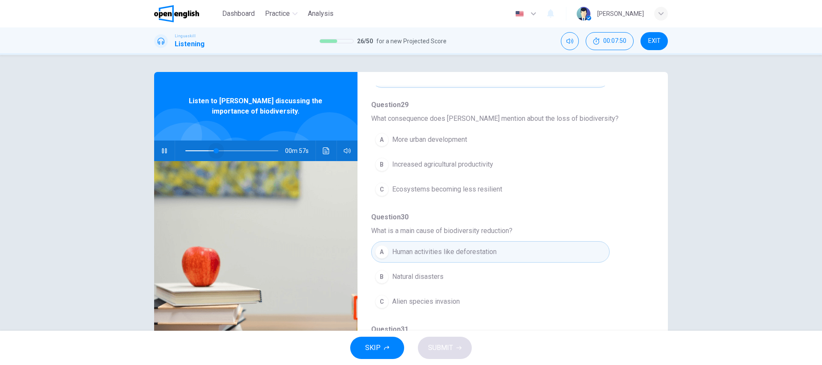
click at [214, 148] on span at bounding box center [231, 151] width 93 height 12
click at [206, 149] on span at bounding box center [231, 151] width 93 height 12
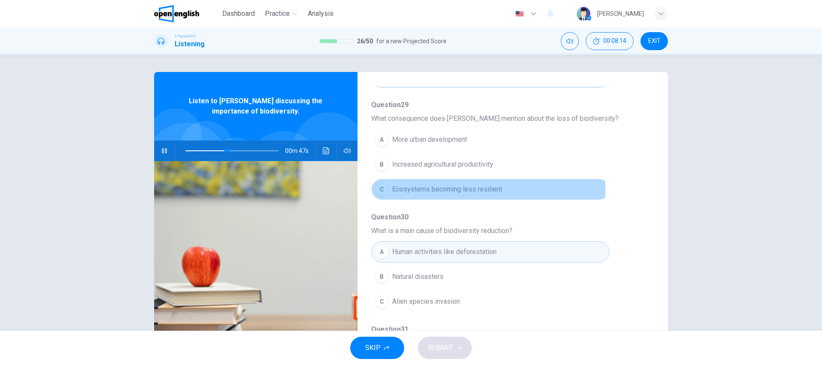
click at [452, 190] on span "Ecosystems becoming less resilient" at bounding box center [447, 189] width 110 height 10
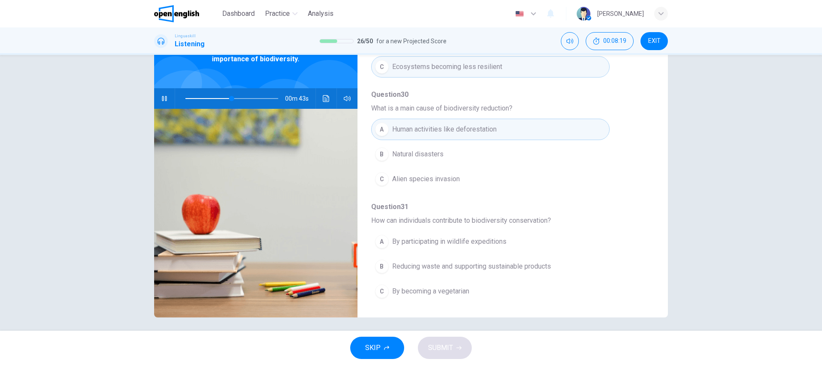
scroll to position [55, 0]
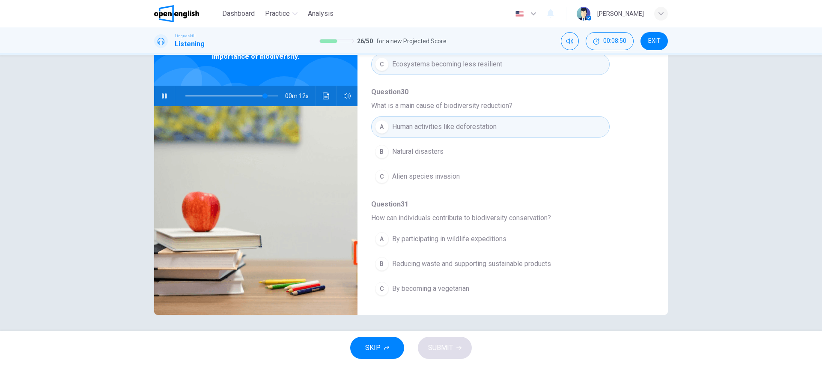
click at [516, 261] on span "Reducing waste and supporting sustainable products" at bounding box center [471, 263] width 159 height 10
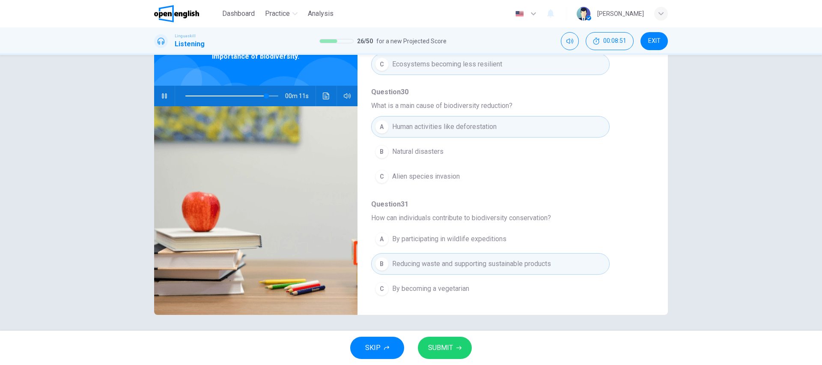
click at [445, 344] on span "SUBMIT" at bounding box center [440, 347] width 25 height 12
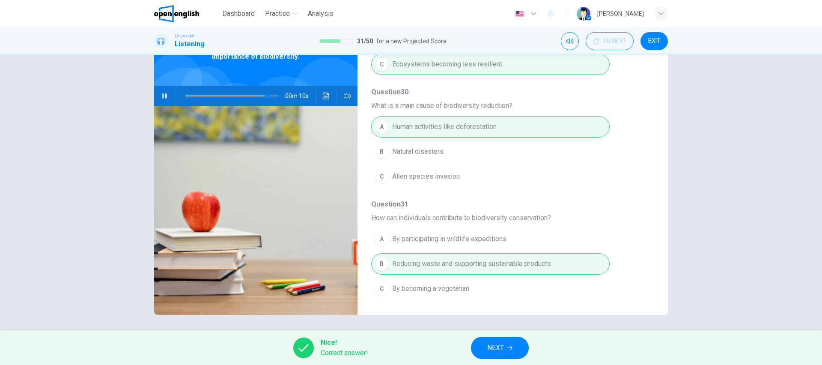
type input "**"
click at [520, 344] on button "NEXT" at bounding box center [500, 347] width 58 height 22
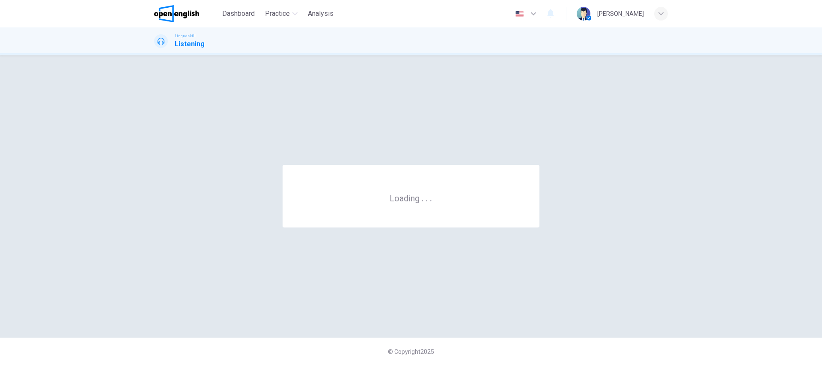
scroll to position [0, 0]
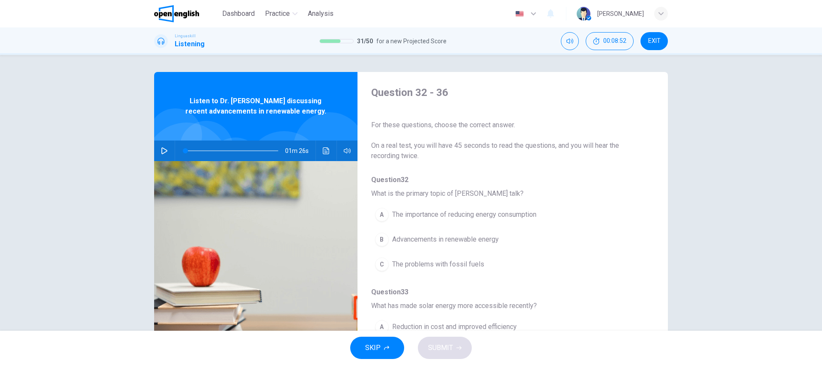
click at [161, 149] on icon "button" at bounding box center [164, 150] width 7 height 7
drag, startPoint x: 189, startPoint y: 148, endPoint x: 182, endPoint y: 148, distance: 6.9
click at [183, 148] on span at bounding box center [185, 150] width 5 height 5
click at [185, 149] on span at bounding box center [231, 151] width 93 height 12
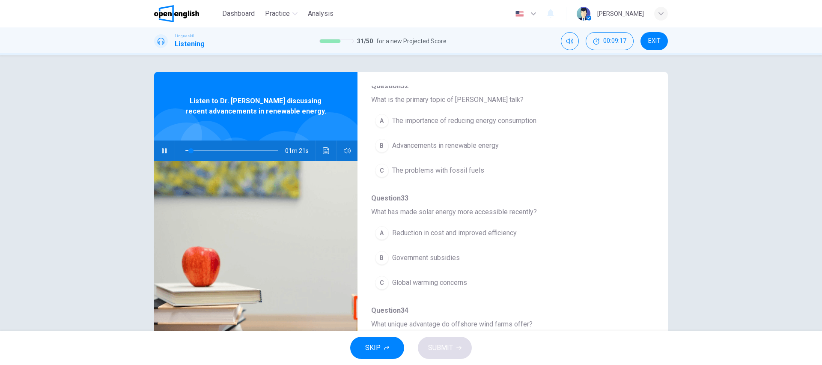
scroll to position [96, 0]
click at [464, 145] on span "Advancements in renewable energy" at bounding box center [445, 143] width 107 height 10
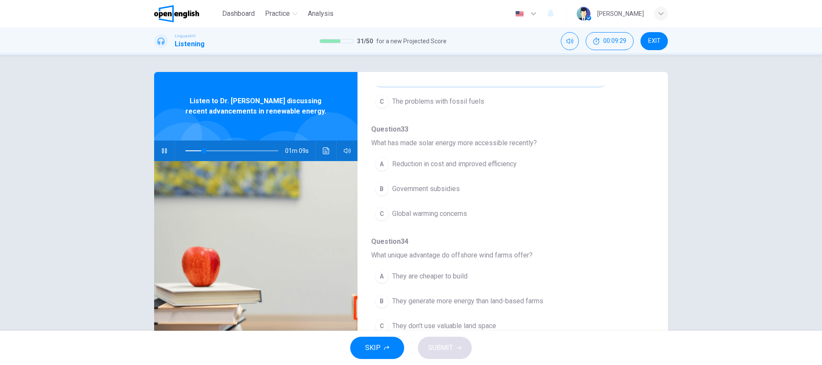
scroll to position [163, 0]
click at [454, 163] on span "Reduction in cost and improved efficiency" at bounding box center [454, 163] width 125 height 10
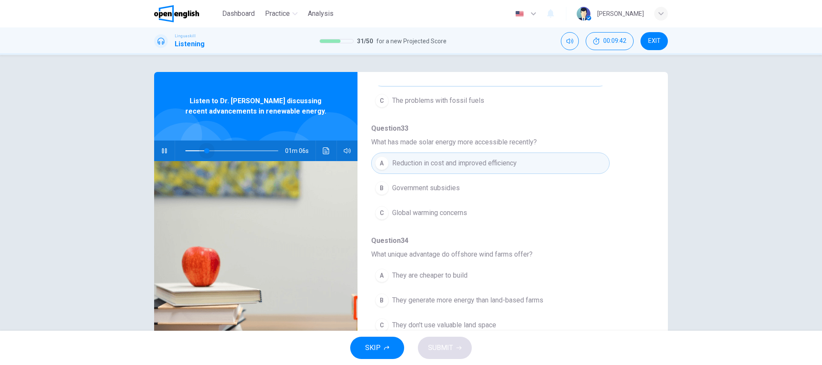
click at [204, 147] on span at bounding box center [231, 151] width 93 height 12
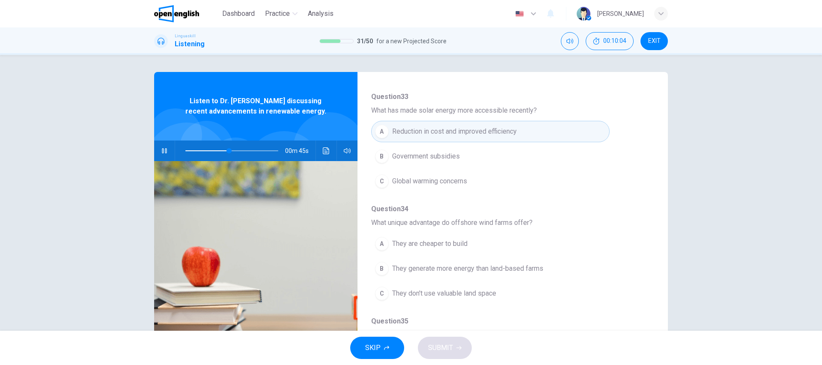
scroll to position [197, 0]
click at [185, 151] on span at bounding box center [231, 151] width 93 height 12
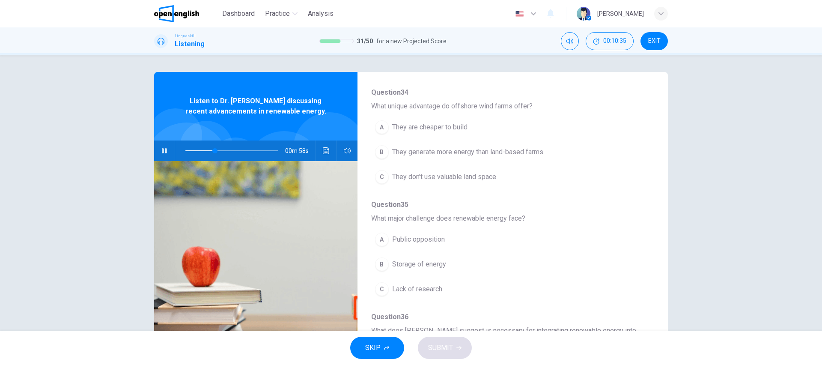
scroll to position [314, 0]
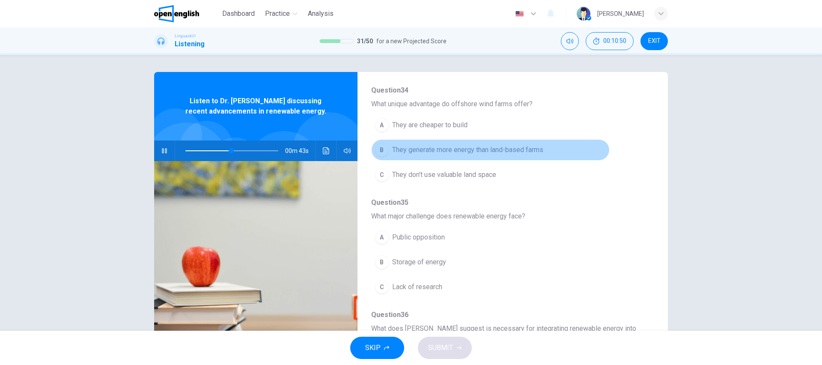
click at [512, 148] on span "They generate more energy than land-based farms" at bounding box center [467, 150] width 151 height 10
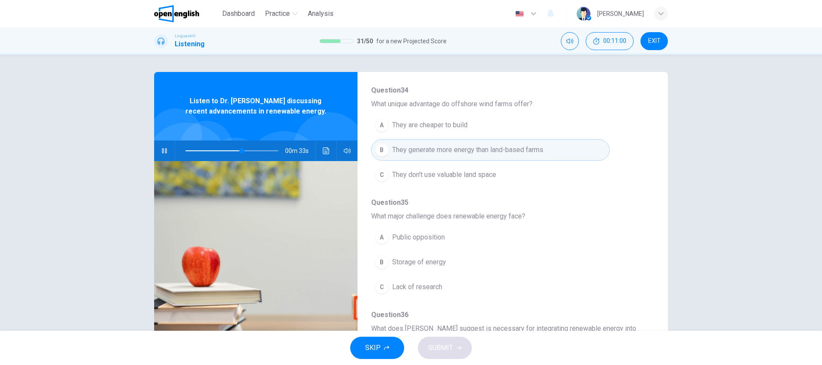
click at [431, 262] on span "Storage of energy" at bounding box center [419, 262] width 54 height 10
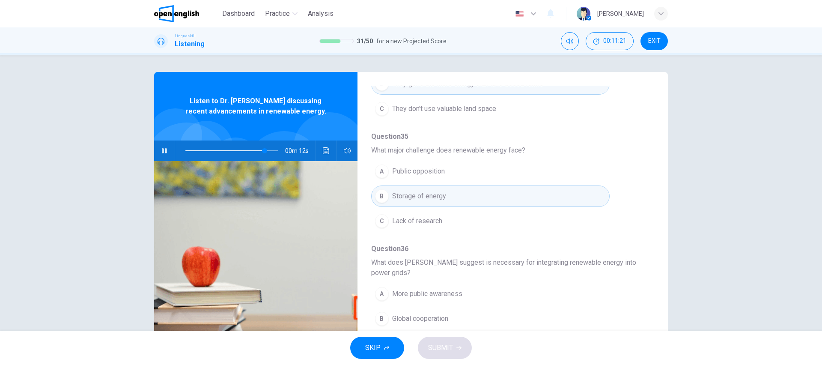
scroll to position [380, 0]
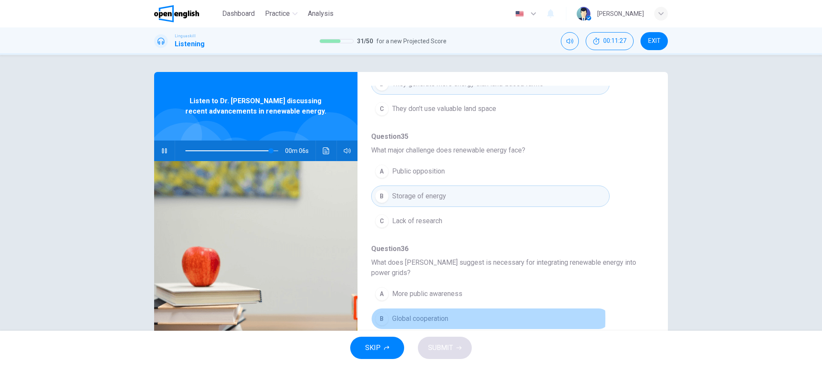
click at [411, 318] on span "Global cooperation" at bounding box center [420, 318] width 56 height 10
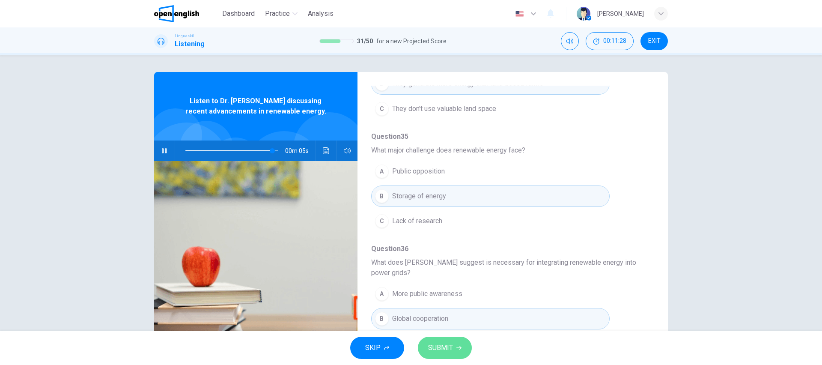
click at [444, 342] on span "SUBMIT" at bounding box center [440, 347] width 25 height 12
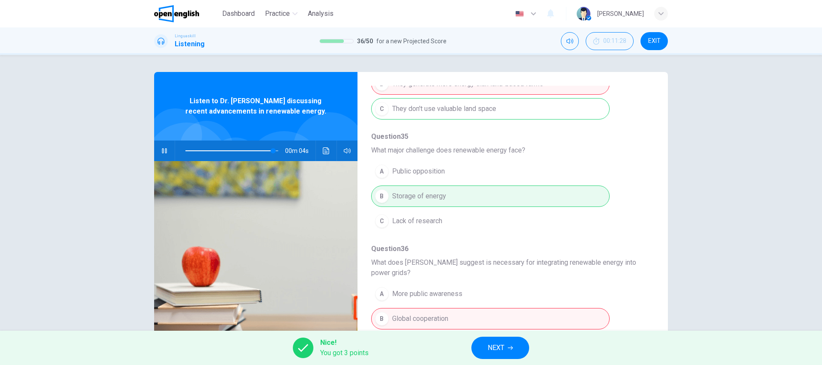
type input "**"
click at [497, 349] on span "NEXT" at bounding box center [495, 347] width 17 height 12
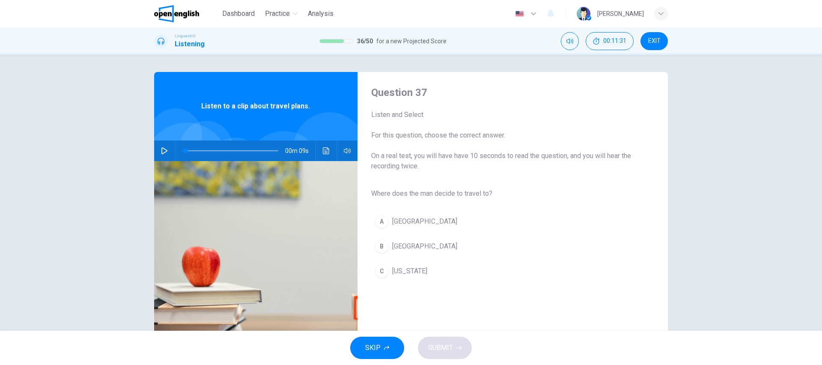
click at [161, 148] on icon "button" at bounding box center [164, 150] width 6 height 7
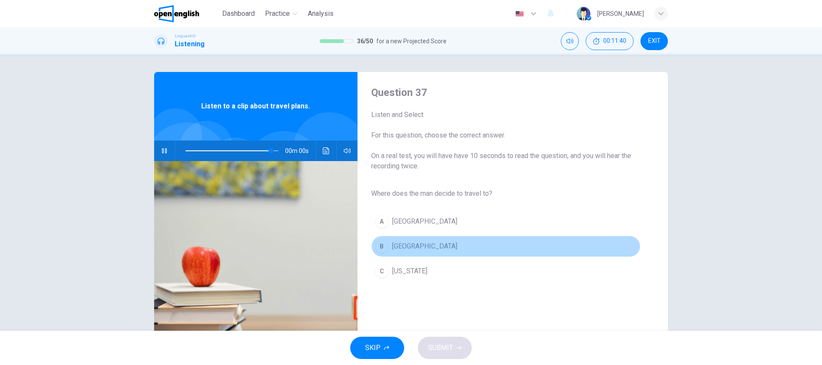
click at [401, 245] on span "[GEOGRAPHIC_DATA]" at bounding box center [424, 246] width 65 height 10
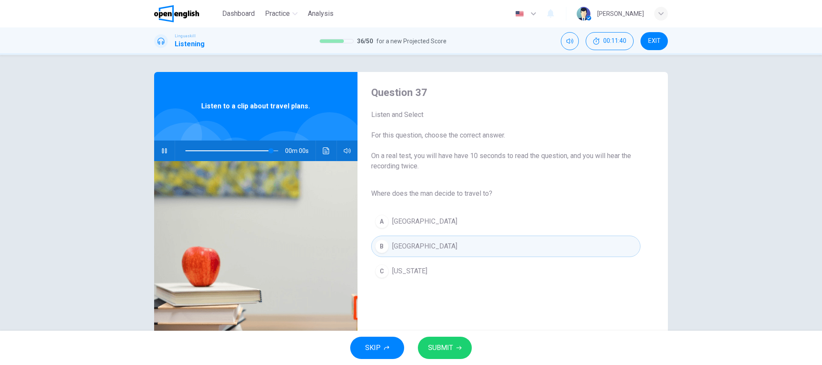
type input "*"
click at [437, 344] on span "SUBMIT" at bounding box center [440, 347] width 25 height 12
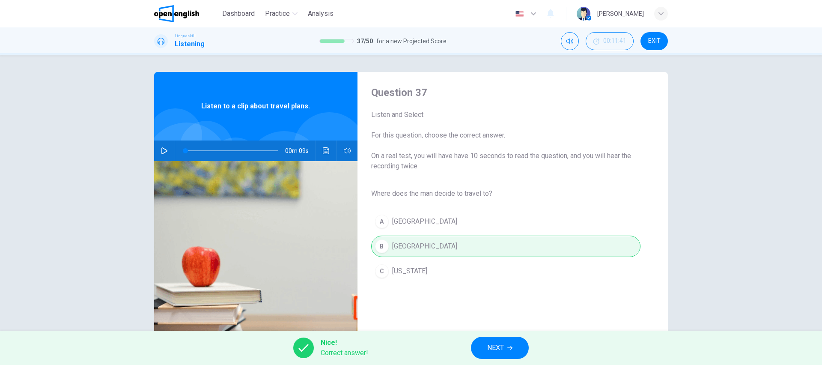
click at [491, 342] on span "NEXT" at bounding box center [495, 347] width 17 height 12
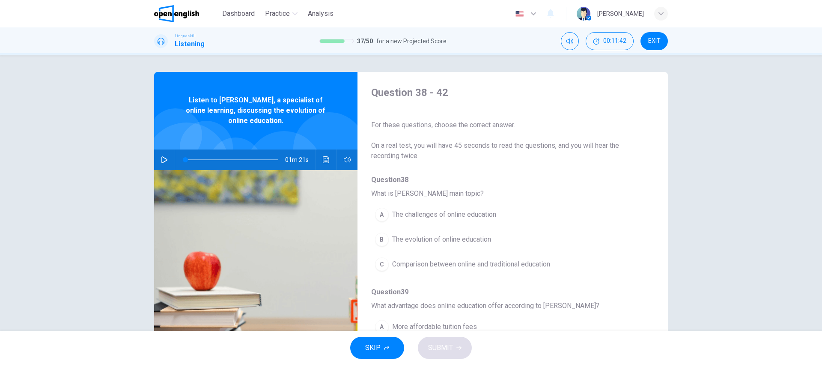
click at [161, 159] on icon "button" at bounding box center [164, 159] width 7 height 7
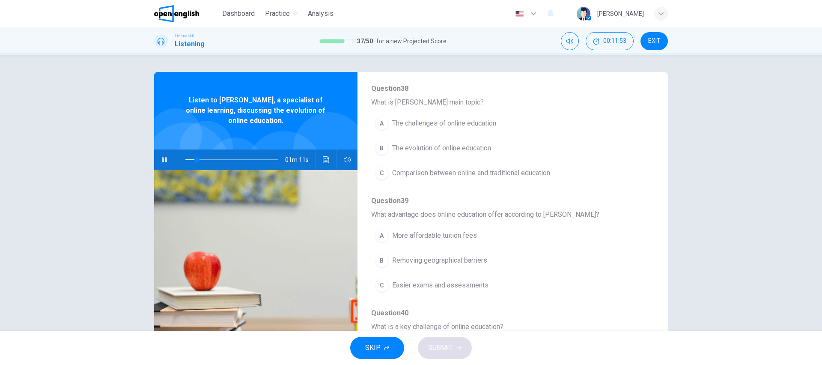
scroll to position [92, 0]
click at [479, 145] on span "The evolution of online education" at bounding box center [441, 147] width 99 height 10
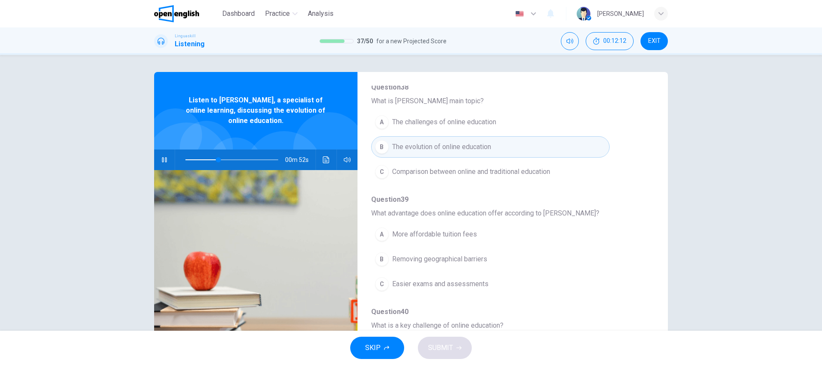
click at [466, 258] on span "Removing geographical barriers" at bounding box center [439, 259] width 95 height 10
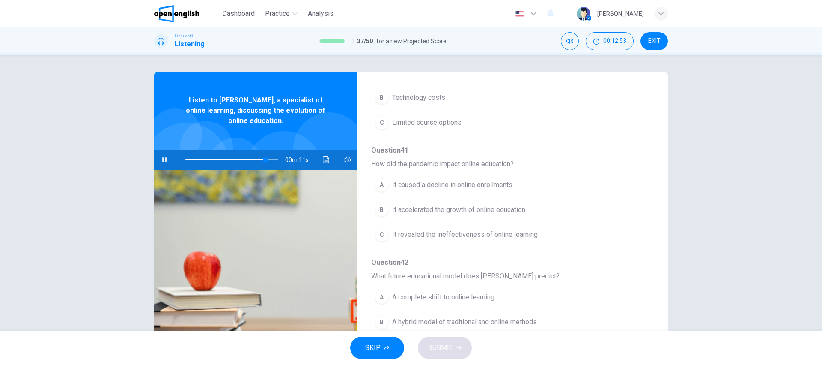
scroll to position [369, 0]
click at [504, 319] on span "A hybrid model of traditional and online methods" at bounding box center [464, 318] width 145 height 10
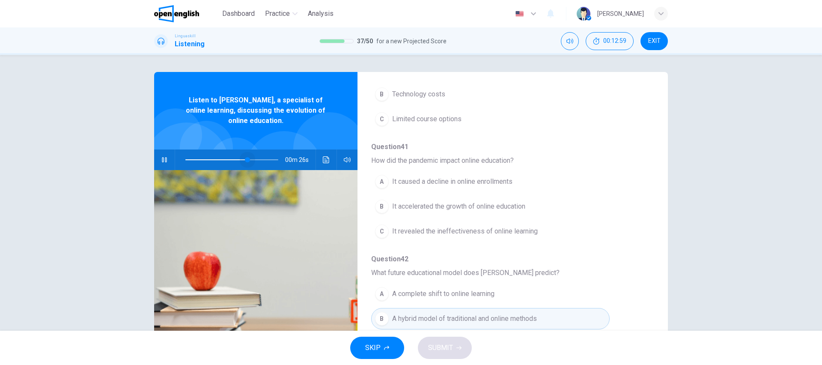
click at [245, 158] on span at bounding box center [231, 160] width 93 height 12
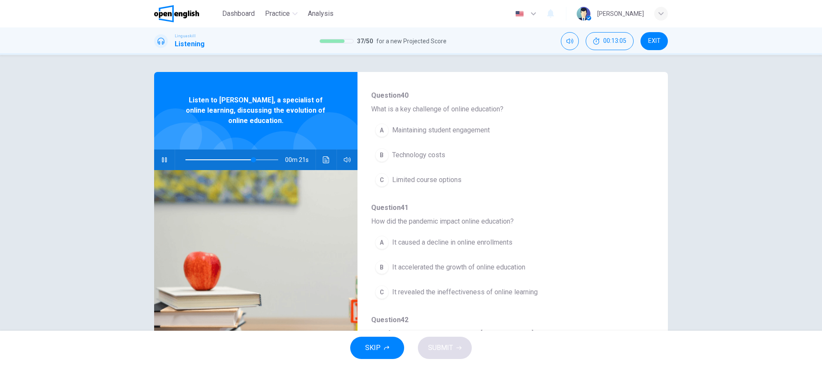
scroll to position [306, 0]
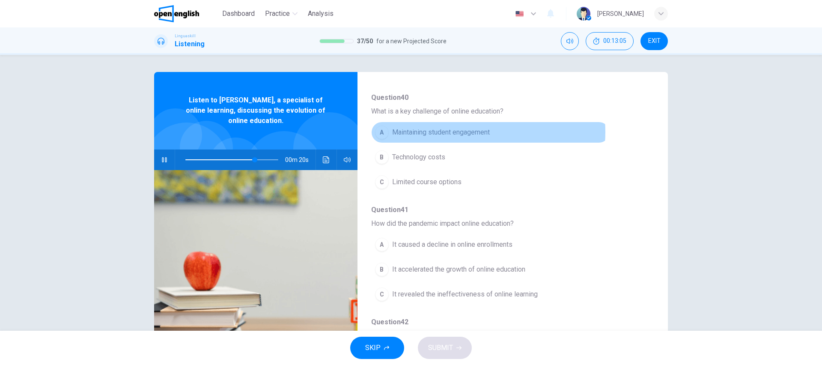
click at [466, 132] on span "Maintaining student engagement" at bounding box center [441, 132] width 98 height 10
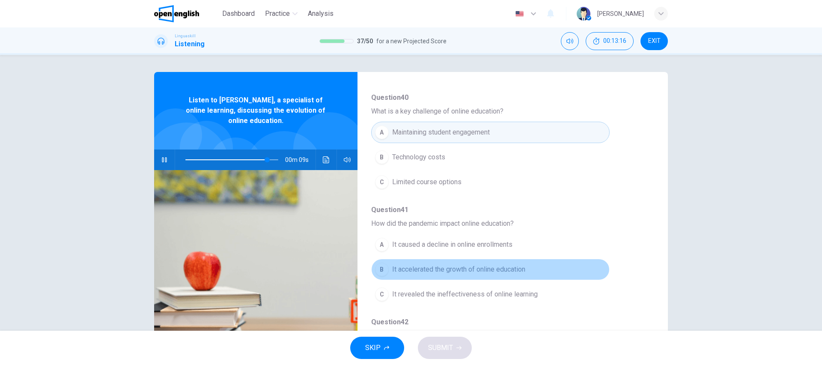
click at [510, 265] on span "It accelerated the growth of online education" at bounding box center [458, 269] width 133 height 10
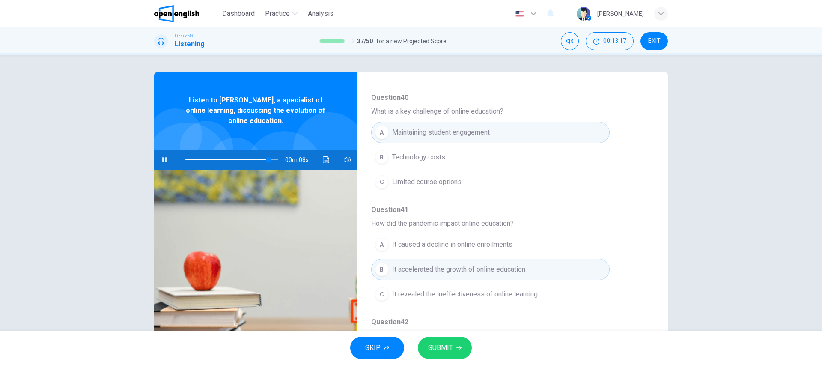
click at [458, 343] on button "SUBMIT" at bounding box center [445, 347] width 54 height 22
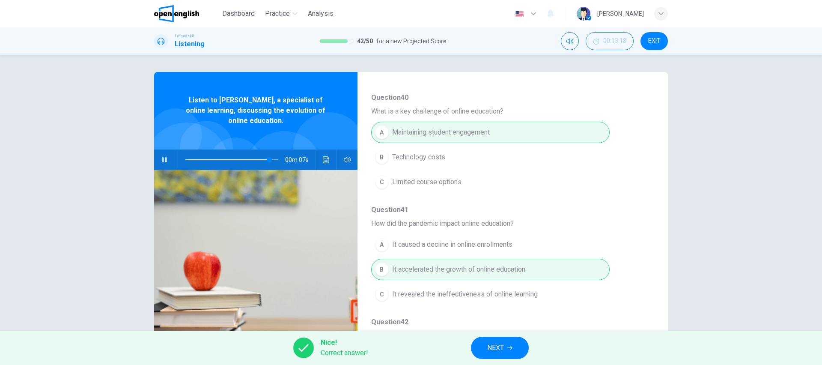
type input "**"
click at [511, 345] on icon "button" at bounding box center [509, 347] width 5 height 5
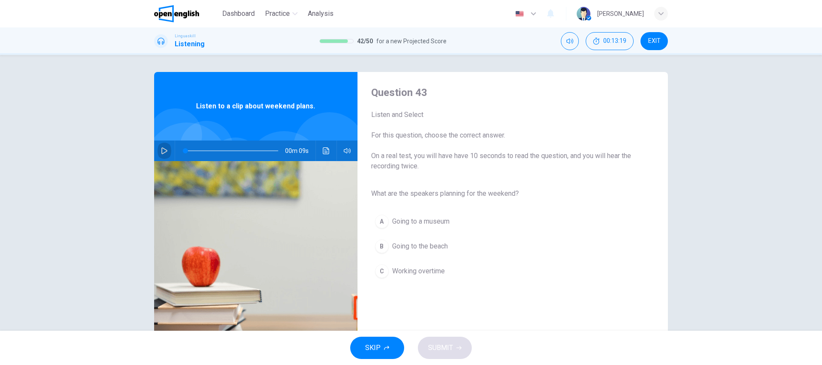
click at [161, 150] on icon "button" at bounding box center [164, 150] width 7 height 7
click at [424, 246] on span "Going to the beach" at bounding box center [420, 246] width 56 height 10
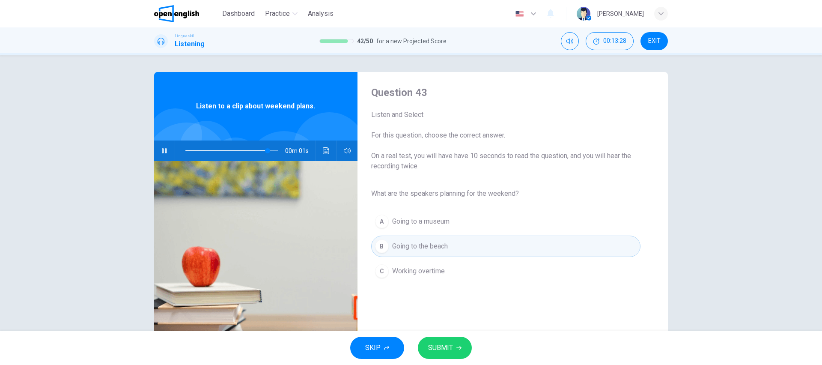
type input "*"
click at [441, 345] on span "SUBMIT" at bounding box center [440, 347] width 25 height 12
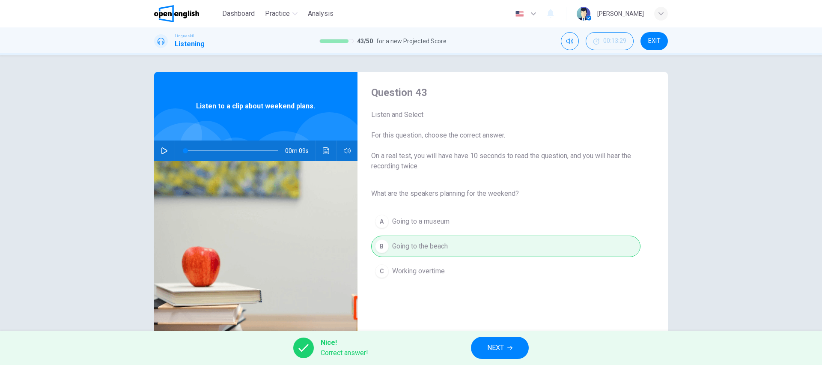
click at [510, 338] on button "NEXT" at bounding box center [500, 347] width 58 height 22
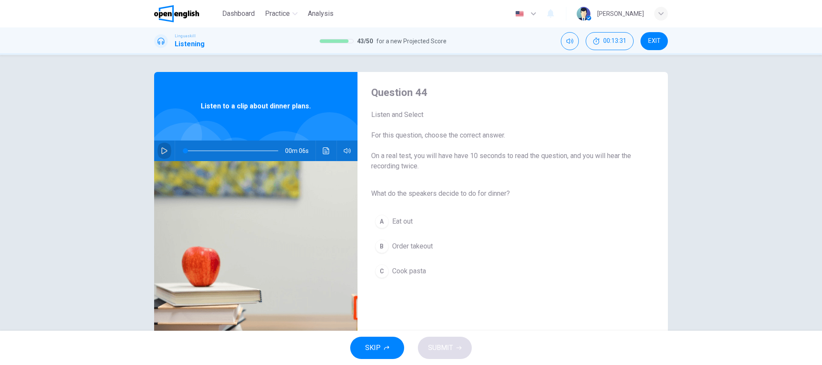
click at [162, 151] on icon "button" at bounding box center [164, 150] width 7 height 7
type input "*"
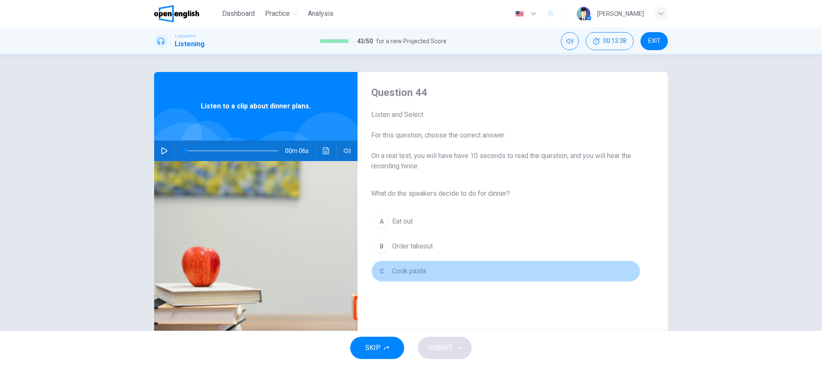
click at [414, 270] on span "Cook pasta" at bounding box center [409, 271] width 34 height 10
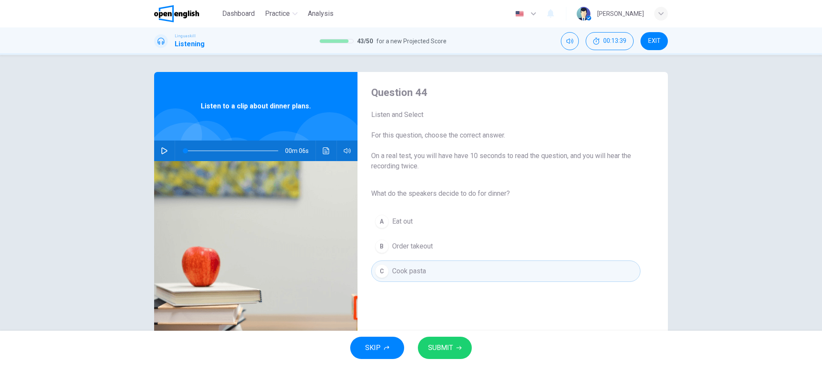
click at [433, 342] on span "SUBMIT" at bounding box center [440, 347] width 25 height 12
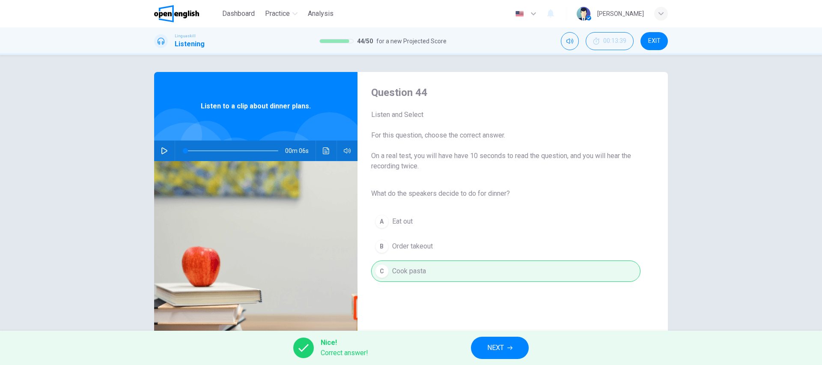
click at [473, 346] on button "NEXT" at bounding box center [500, 347] width 58 height 22
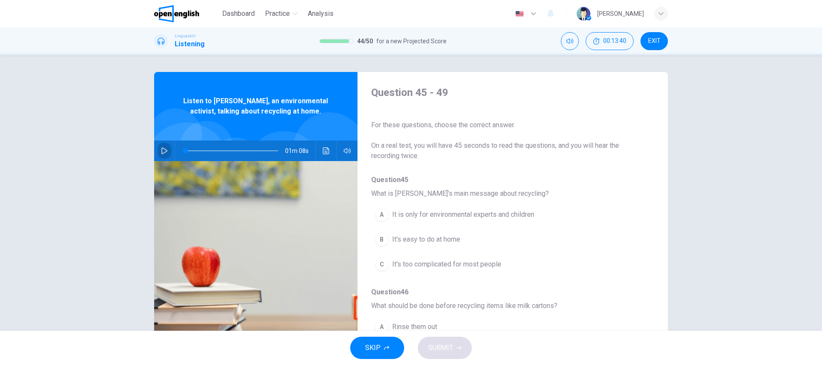
click at [163, 151] on icon "button" at bounding box center [164, 150] width 6 height 7
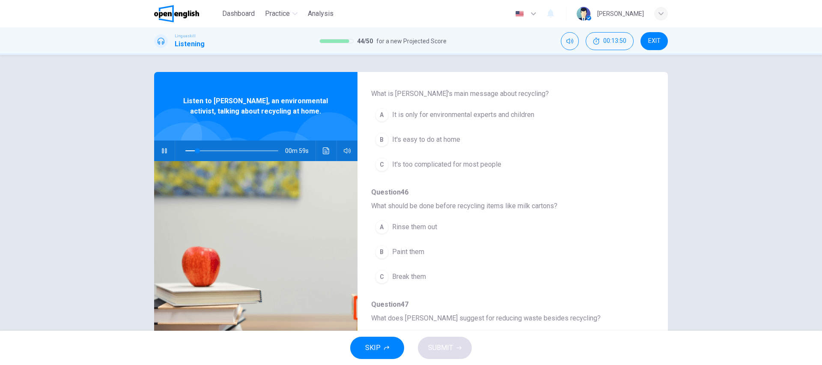
scroll to position [101, 0]
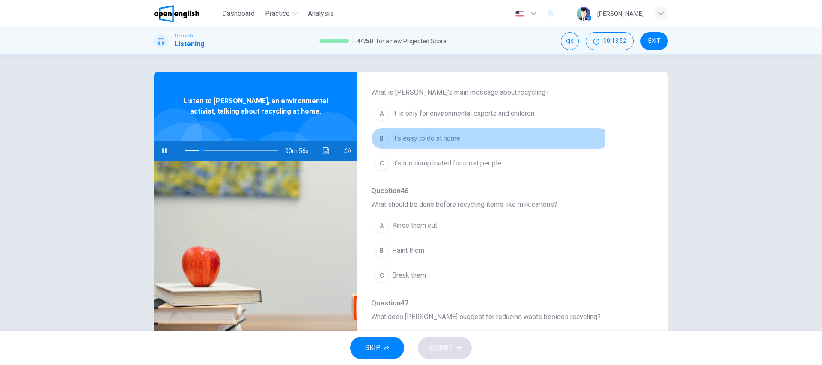
click at [432, 138] on span "It's easy to do at home" at bounding box center [426, 138] width 68 height 10
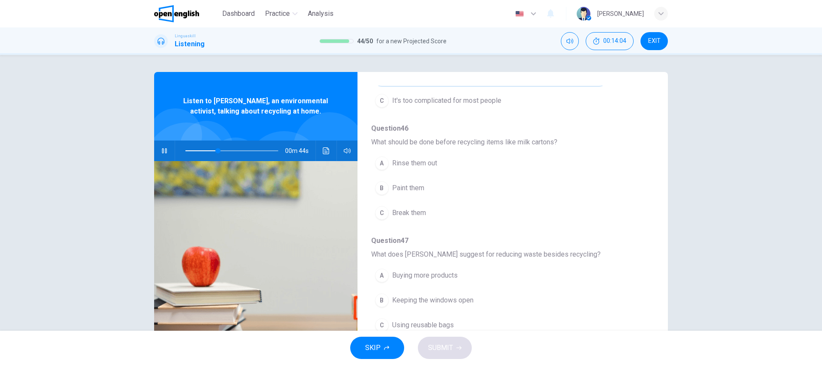
scroll to position [166, 0]
click at [421, 158] on span "Rinse them out" at bounding box center [414, 161] width 45 height 10
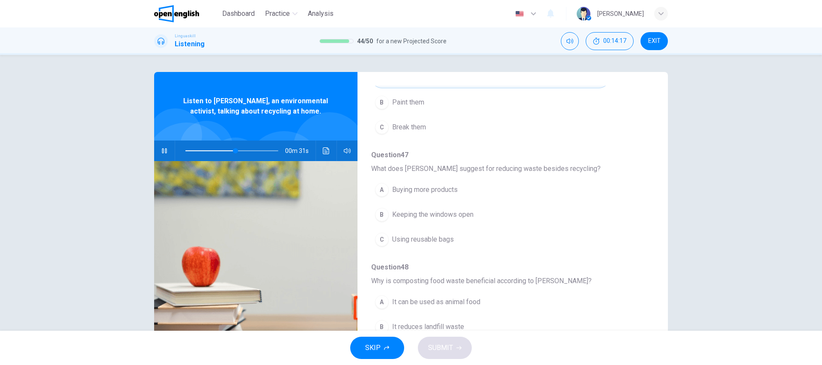
scroll to position [250, 0]
click at [432, 237] on span "Using reusable bags" at bounding box center [423, 238] width 62 height 10
click at [163, 149] on icon "button" at bounding box center [164, 150] width 7 height 7
click at [164, 149] on icon "button" at bounding box center [164, 150] width 7 height 7
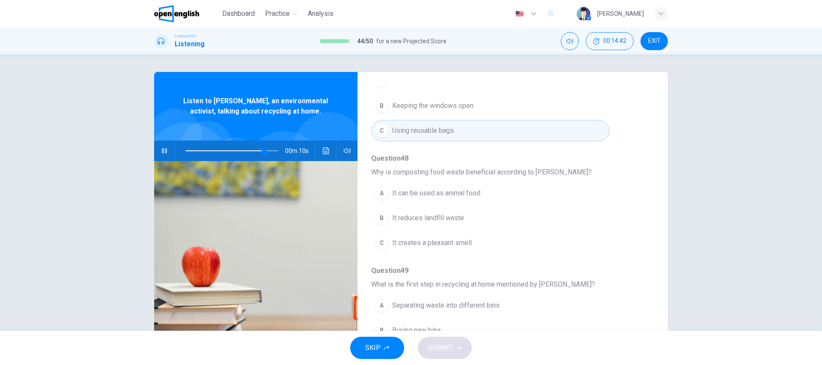
scroll to position [369, 0]
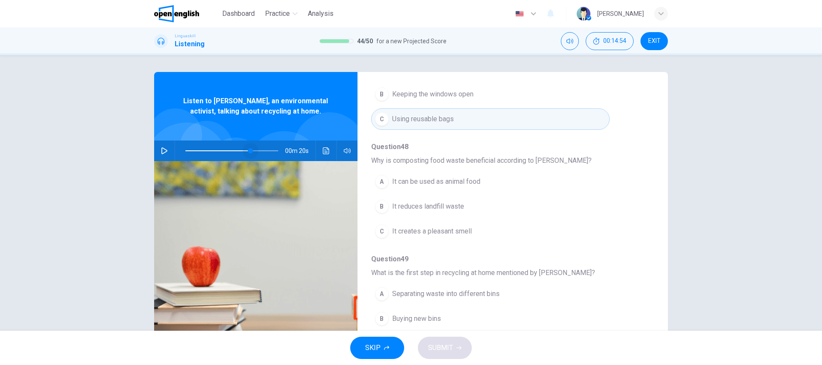
click at [248, 147] on span at bounding box center [231, 151] width 93 height 12
click at [158, 147] on button "button" at bounding box center [164, 150] width 14 height 21
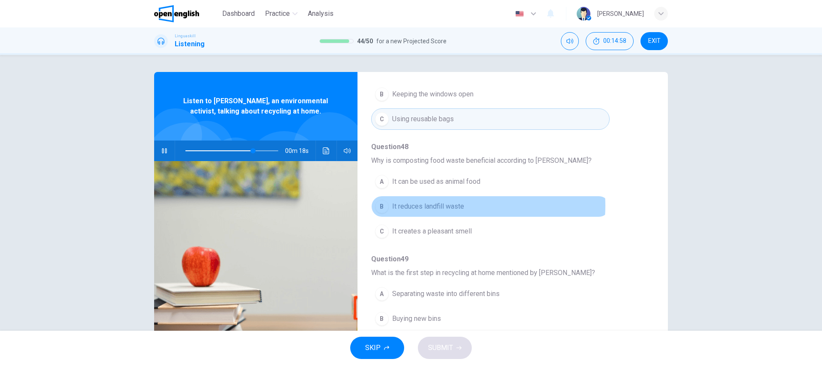
drag, startPoint x: 452, startPoint y: 205, endPoint x: 467, endPoint y: 209, distance: 15.4
click at [452, 205] on span "It reduces landfill waste" at bounding box center [428, 206] width 72 height 10
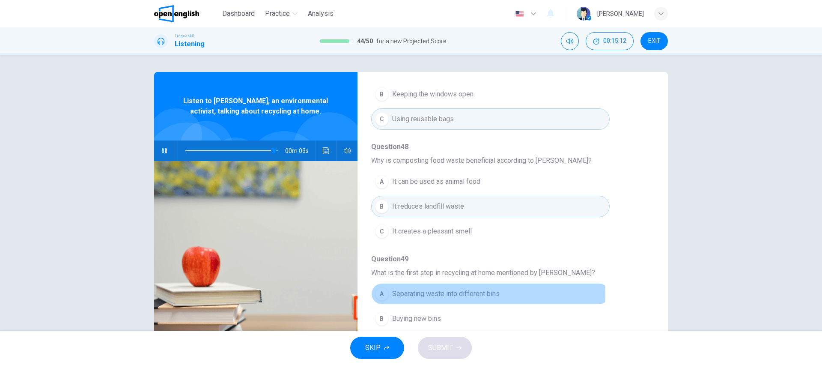
click at [467, 294] on span "Separating waste into different bins" at bounding box center [445, 293] width 107 height 10
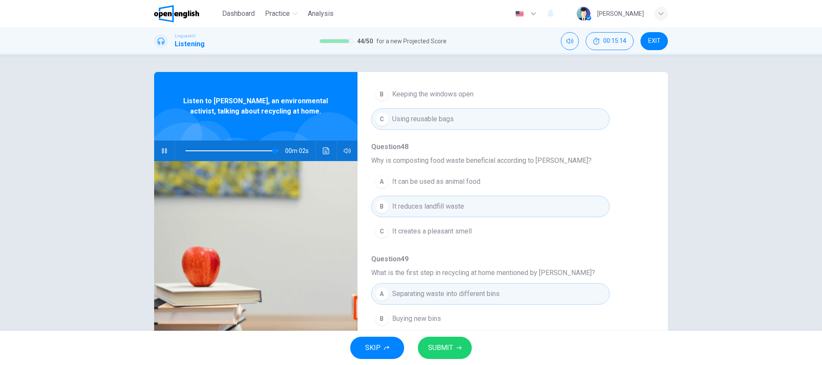
click at [458, 344] on button "SUBMIT" at bounding box center [445, 347] width 54 height 22
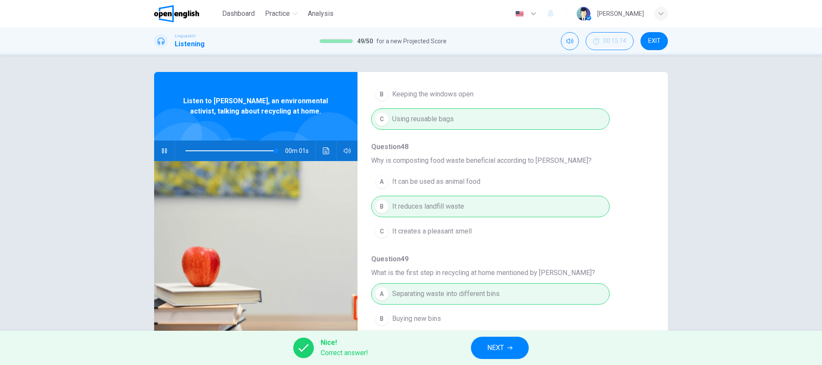
type input "**"
click at [502, 344] on span "NEXT" at bounding box center [495, 347] width 17 height 12
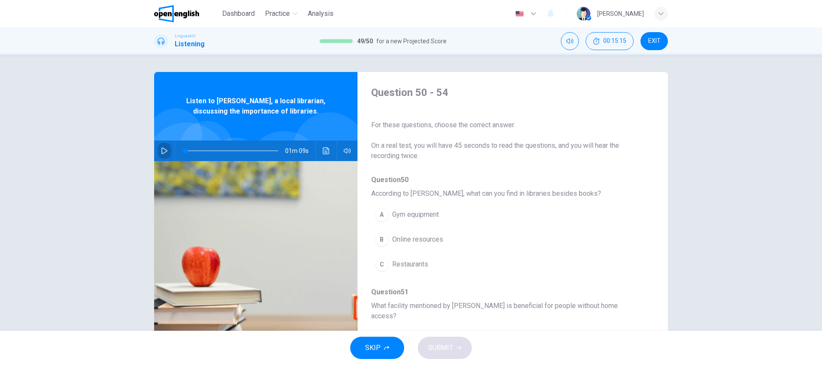
click at [161, 149] on icon "button" at bounding box center [164, 150] width 7 height 7
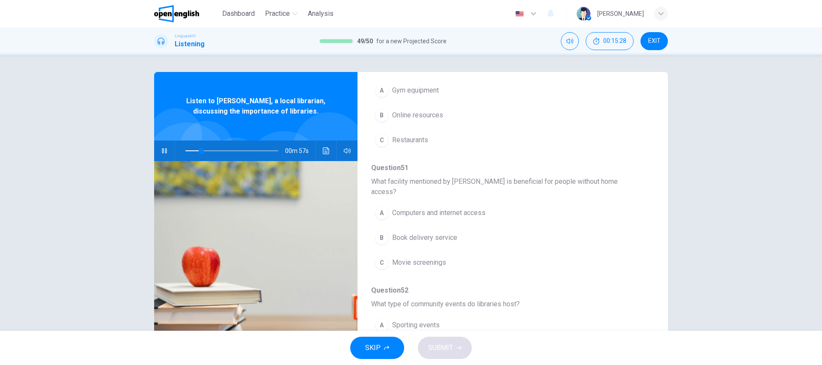
scroll to position [126, 0]
click at [410, 112] on span "Online resources" at bounding box center [417, 113] width 51 height 10
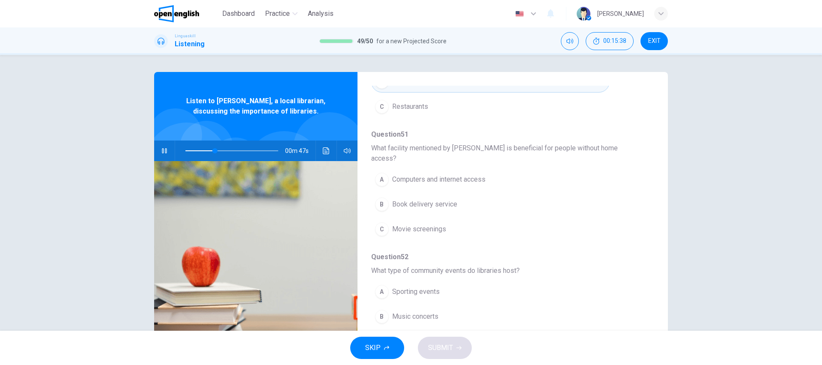
scroll to position [158, 0]
click at [465, 173] on span "Computers and internet access" at bounding box center [438, 178] width 93 height 10
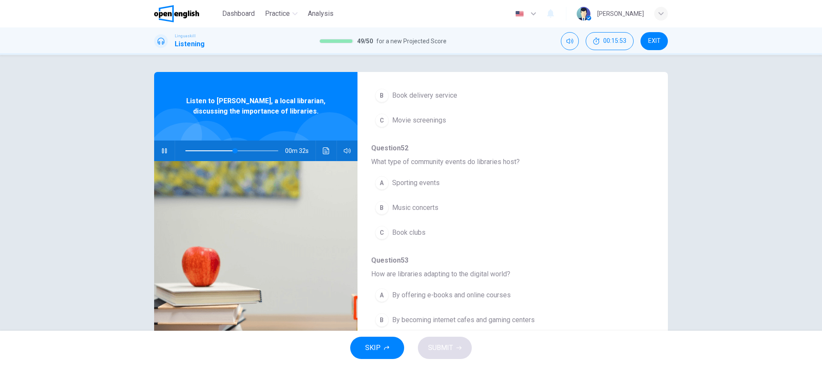
scroll to position [270, 0]
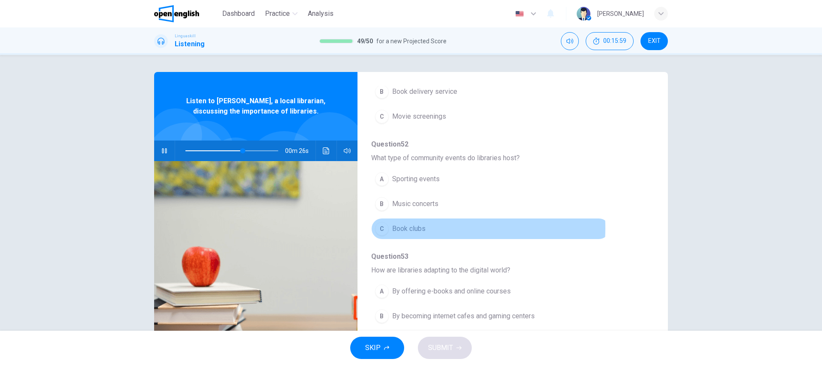
click at [418, 223] on span "Book clubs" at bounding box center [408, 228] width 33 height 10
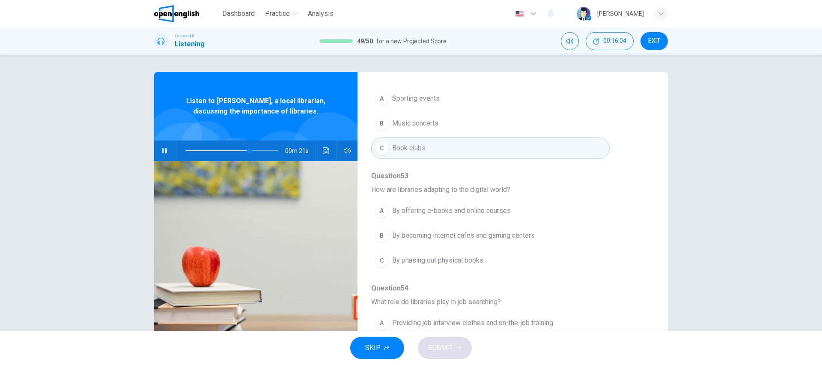
scroll to position [369, 0]
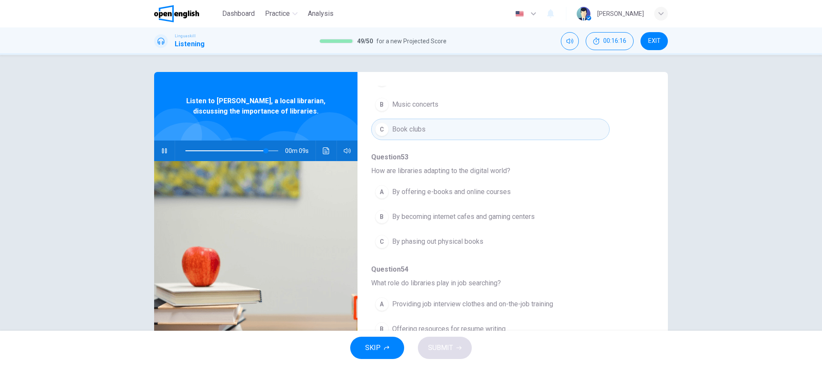
click at [450, 187] on span "By offering e-books and online courses" at bounding box center [451, 192] width 119 height 10
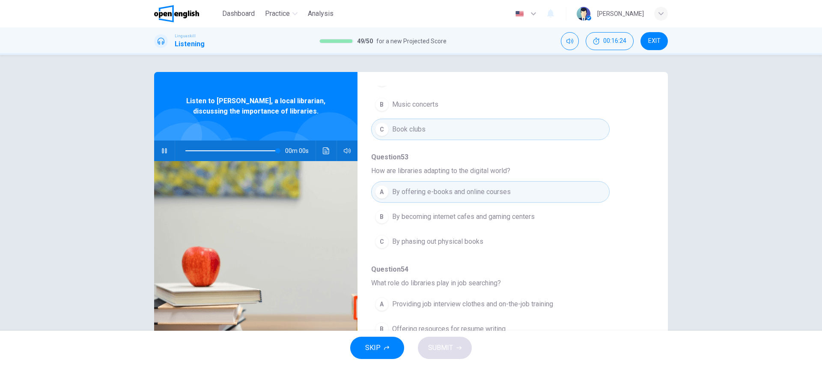
type input "*"
click at [513, 299] on span "Providing job interview clothes and on-the-job training" at bounding box center [472, 304] width 161 height 10
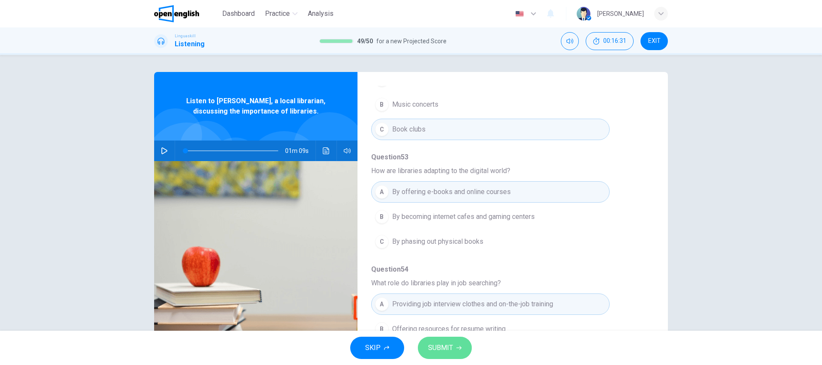
click at [443, 346] on span "SUBMIT" at bounding box center [440, 347] width 25 height 12
